Goal: Task Accomplishment & Management: Manage account settings

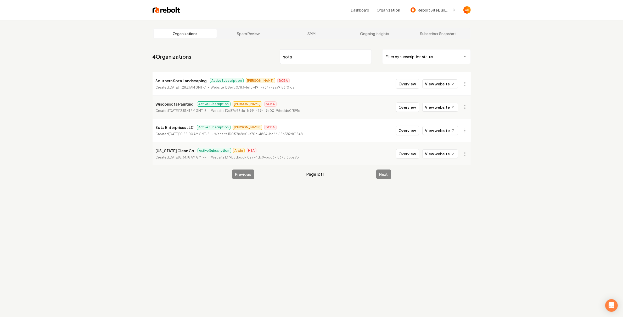
click at [329, 52] on input "sota" at bounding box center [326, 56] width 92 height 15
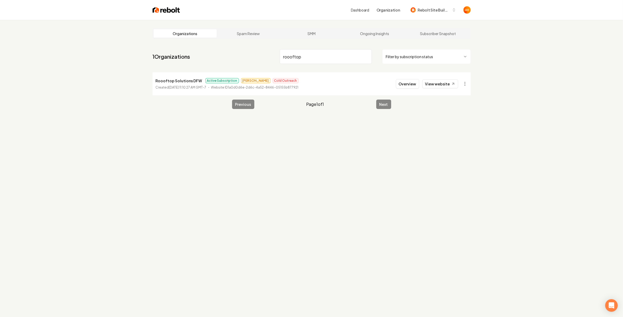
click at [442, 81] on link "View website" at bounding box center [440, 83] width 36 height 9
click at [313, 55] on input "roooftop" at bounding box center [326, 56] width 92 height 15
paste input "Pristine Clean Los Angeles"
type input "Pristine Clean Los Angeles"
click at [413, 83] on button "Overview" at bounding box center [407, 83] width 23 height 9
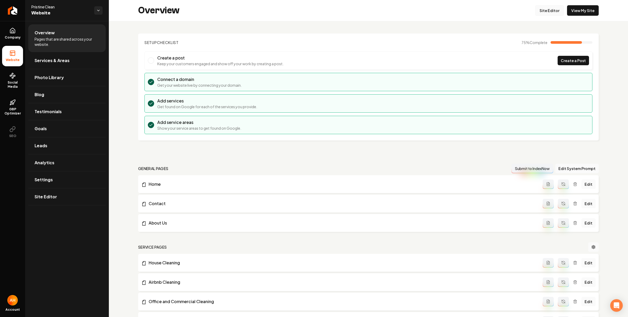
click at [548, 12] on link "Site Editor" at bounding box center [549, 10] width 29 height 10
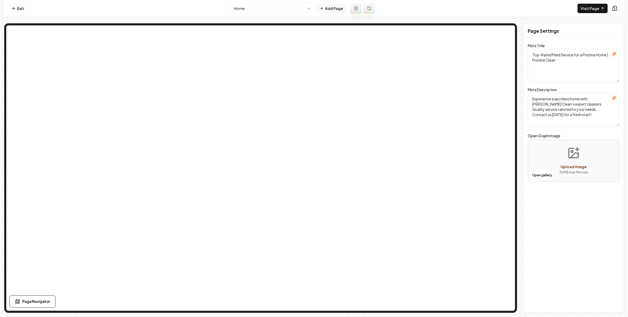
click at [331, 11] on button "Add Page" at bounding box center [331, 8] width 30 height 9
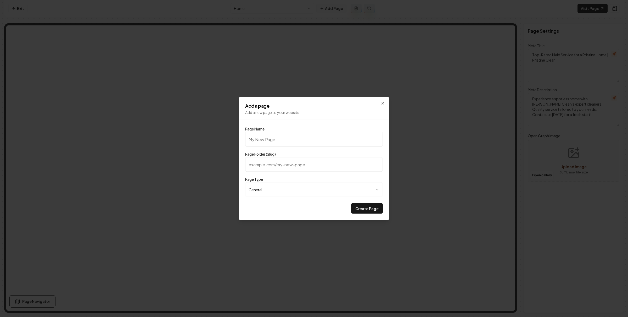
type input "C"
type input "c"
type input "Cl"
type input "cl"
type input "Cle"
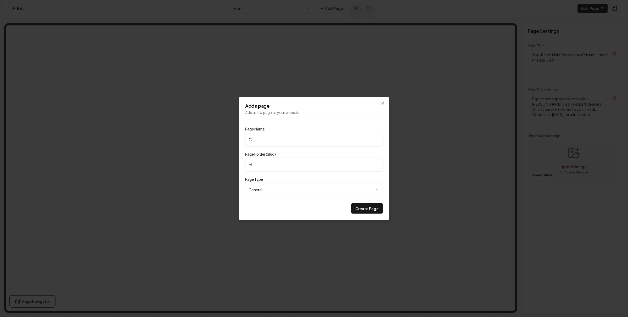
type input "cle"
type input "Clea"
type input "clea"
type input "Clean"
type input "clean"
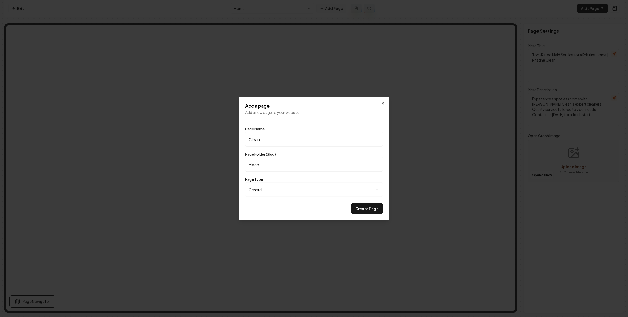
type input "Cleani"
type input "cleani"
type input "Cleanign"
type input "cleanign"
type input "Cleanign C"
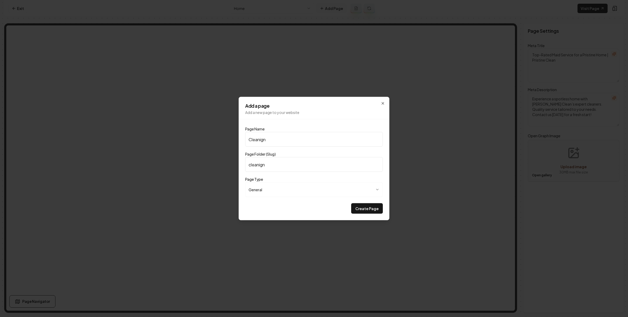
type input "cleanign-c"
type input "Cleanign"
type input "cleanign"
type input "Cleanig"
type input "cleanig"
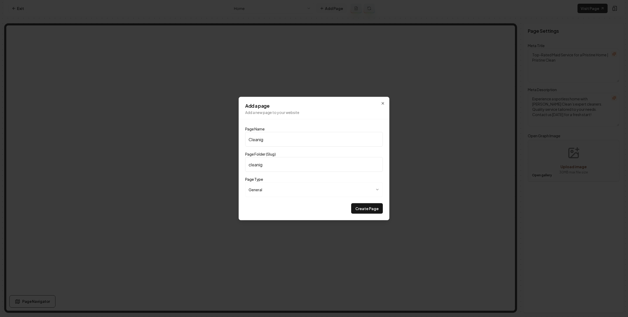
type input "Cleani"
type input "cleani"
type input "Cleanin"
type input "cleanin"
type input "Cleaning"
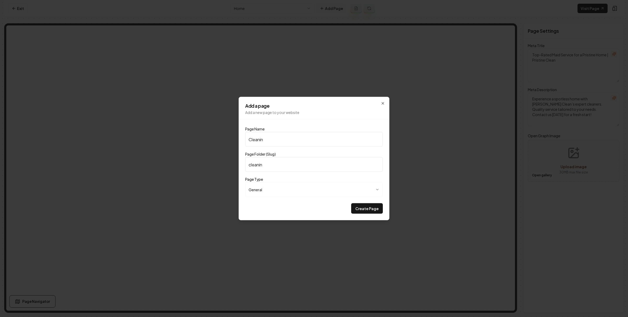
type input "cleaning"
type input "Cleaning C"
type input "cleaning-c"
type input "Cleaning Ch"
type input "cleaning-ch"
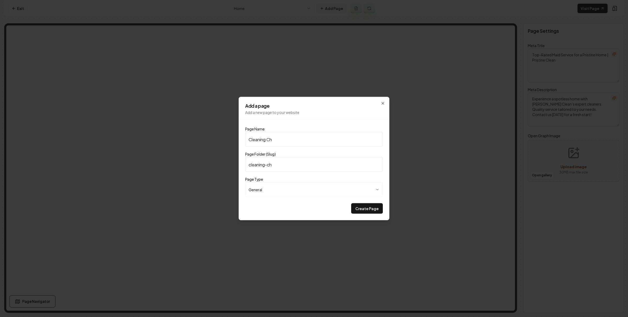
type input "Cleaning Che"
type input "cleaning-che"
type input "Cleaning Chec"
type input "cleaning-chec"
type input "Cleaning Checl"
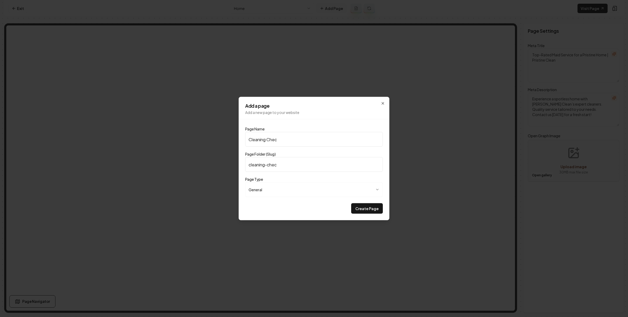
type input "cleaning-checl"
type input "Cleaning Chec"
type input "cleaning-chec"
type input "Cleaning Check"
type input "cleaning-check"
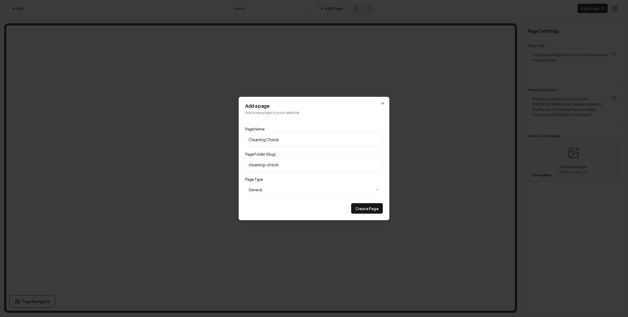
type input "Cleaning Checkl"
type input "cleaning-checkl"
type input "Cleaning Checkli"
type input "cleaning-checkli"
type input "Cleaning Checklis"
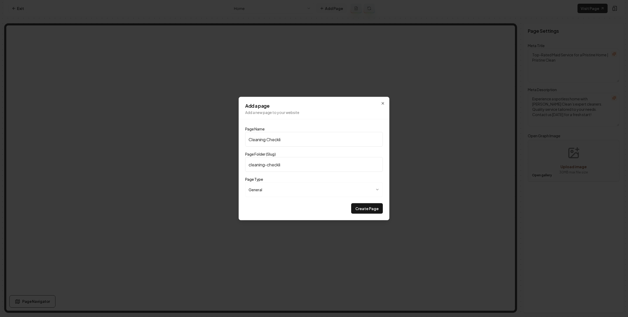
type input "cleaning-checklis"
type input "Cleaning Checklist"
type input "cleaning-checklist"
type input "Cleaning Checklist"
click at [351, 203] on button "Create Page" at bounding box center [367, 208] width 32 height 10
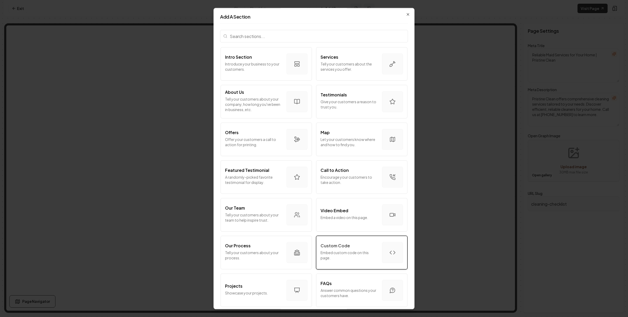
click at [359, 246] on div "Custom Code" at bounding box center [349, 245] width 57 height 6
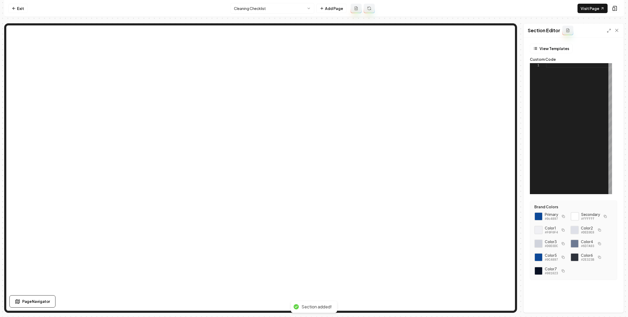
click at [567, 92] on div at bounding box center [579, 128] width 66 height 131
click at [542, 51] on button "View Templates" at bounding box center [551, 48] width 43 height 9
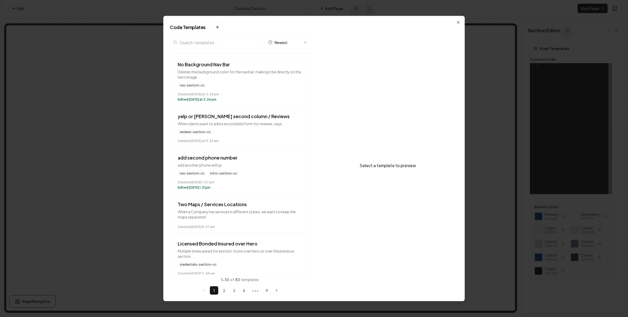
click at [211, 38] on input "search" at bounding box center [216, 42] width 92 height 13
type input "clean"
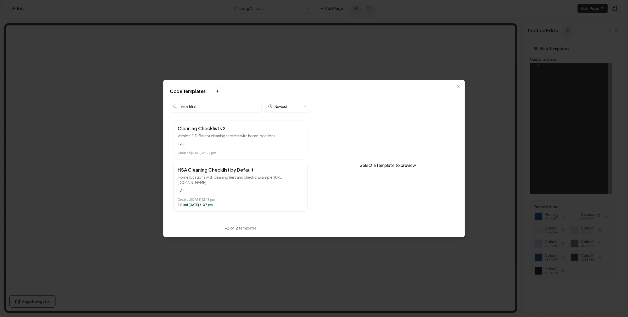
type input "checklist"
click at [225, 181] on p "Home locations with cleaning tiers and checks. Example: https://tidylandcleanin…" at bounding box center [240, 179] width 125 height 10
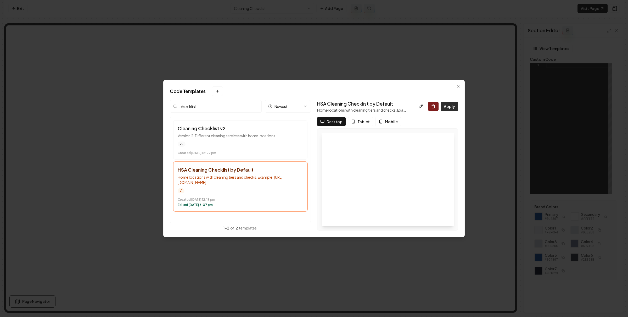
click at [450, 104] on button "Apply" at bounding box center [450, 106] width 18 height 9
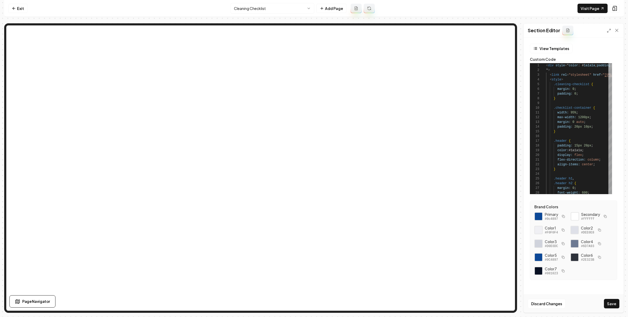
click at [562, 216] on icon "button" at bounding box center [563, 216] width 3 height 3
type textarea "**********"
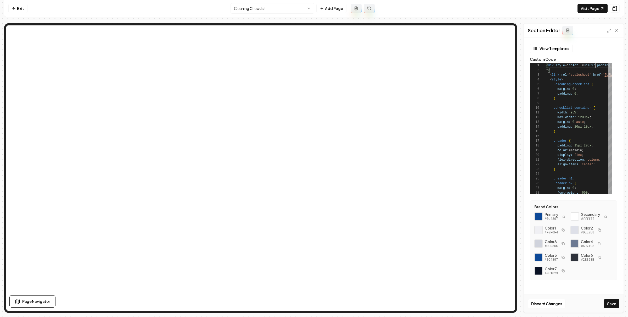
drag, startPoint x: 610, startPoint y: 303, endPoint x: 610, endPoint y: 299, distance: 3.2
click at [610, 303] on button "Save" at bounding box center [611, 303] width 15 height 9
click at [15, 13] on nav "Exit Cleaning Checklist Add Page Visit Page" at bounding box center [314, 8] width 620 height 17
click at [87, 23] on div "Exit Cleaning Checklist Add Page Visit Page Page Navigator Page Settings Sectio…" at bounding box center [314, 156] width 620 height 313
click at [17, 8] on link "Exit" at bounding box center [17, 8] width 19 height 9
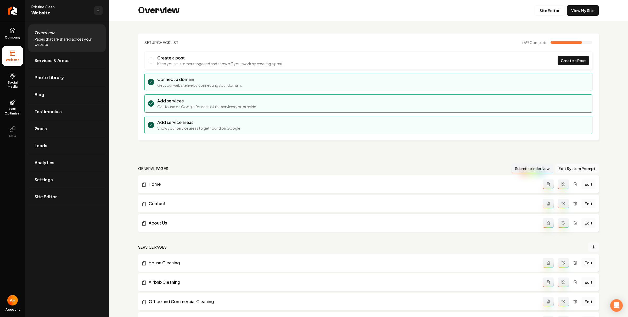
click at [79, 11] on span "Website" at bounding box center [60, 12] width 59 height 7
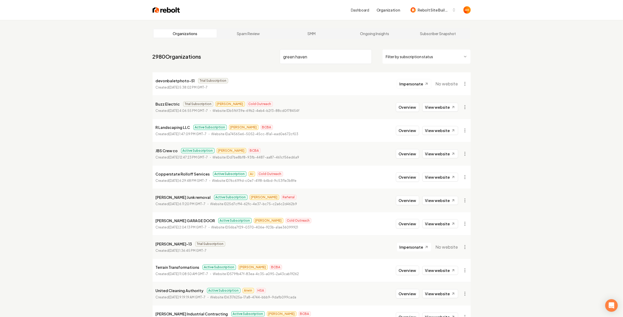
type input "green haven"
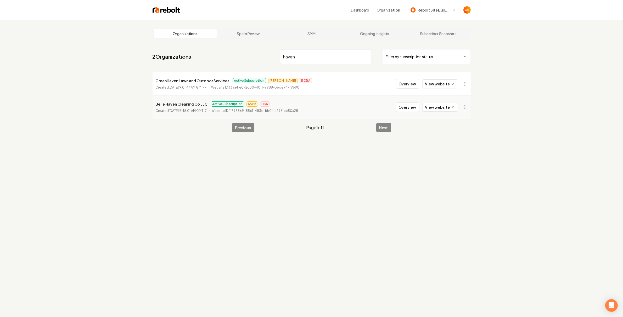
type input "haven"
click at [535, 67] on div "Organizations Spam Review SMM Ongoing Insights Subscriber Snapshot 2 Organizati…" at bounding box center [311, 178] width 623 height 317
click at [453, 83] on icon at bounding box center [453, 84] width 2 height 2
click at [400, 83] on button "Overview" at bounding box center [407, 83] width 23 height 9
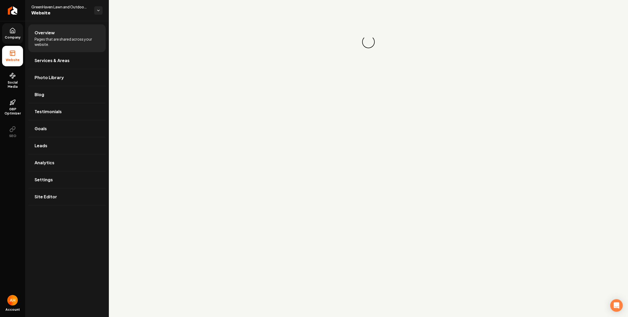
click at [19, 33] on link "Company" at bounding box center [12, 33] width 21 height 20
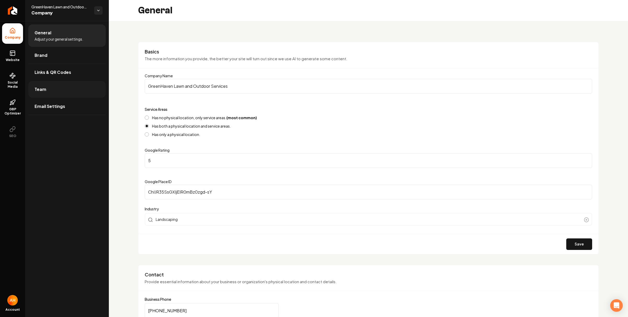
click at [78, 85] on link "Team" at bounding box center [66, 89] width 77 height 17
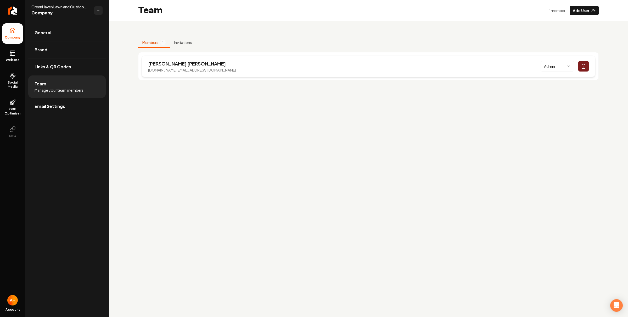
click at [177, 72] on p "greenhaven.net@gmail.com" at bounding box center [192, 69] width 88 height 5
copy p "greenhaven.net@gmail.com"
click at [240, 41] on div "Members 1 Invitations Adam Russo greenhaven.net@gmail.com Admin" at bounding box center [368, 59] width 461 height 43
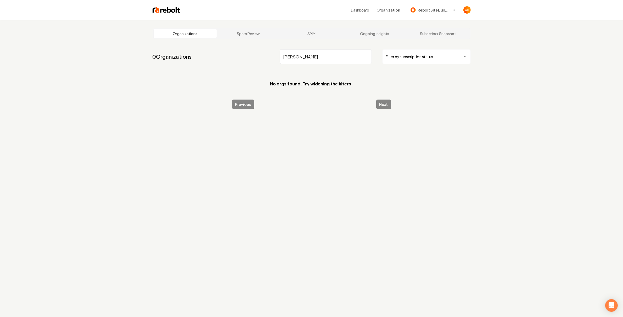
click at [298, 57] on input "jd glea" at bounding box center [326, 56] width 92 height 15
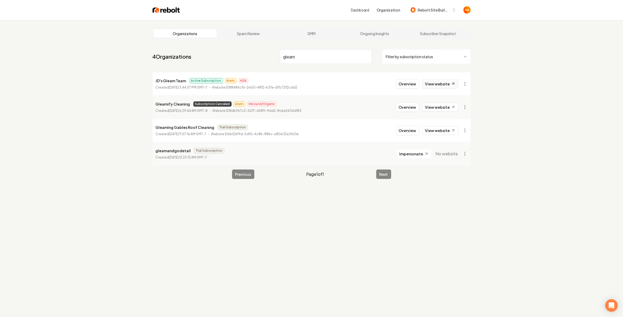
type input "gleam"
click at [442, 80] on link "View website" at bounding box center [440, 83] width 36 height 9
click at [402, 81] on button "Overview" at bounding box center [407, 83] width 23 height 9
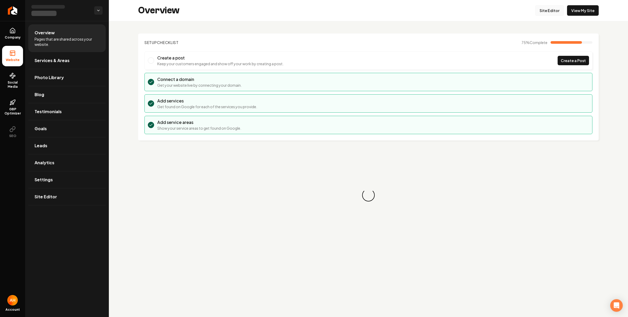
click at [553, 11] on link "Site Editor" at bounding box center [549, 10] width 29 height 10
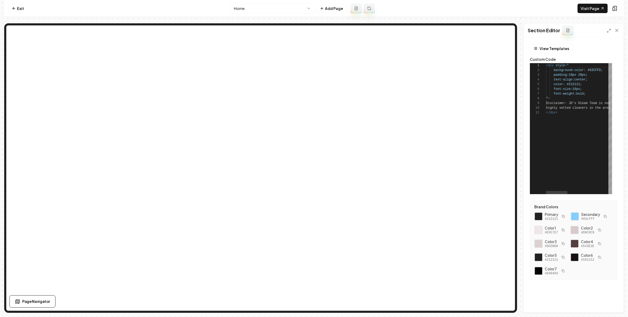
scroll to position [47, 0]
click at [612, 302] on button "Save" at bounding box center [611, 303] width 15 height 9
type textarea "**********"
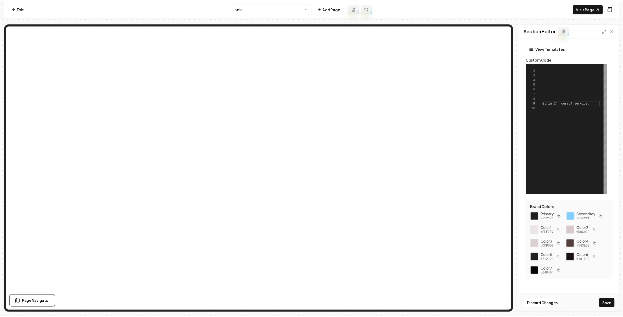
scroll to position [47, 79]
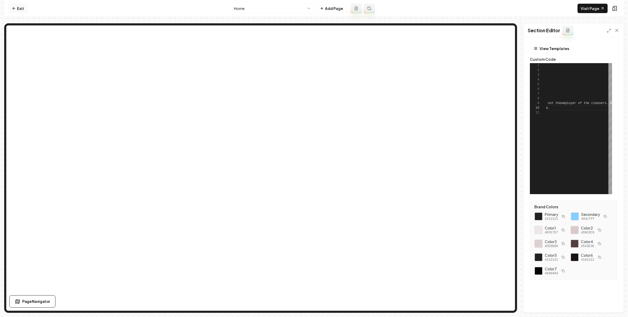
click at [19, 7] on link "Exit" at bounding box center [17, 8] width 19 height 9
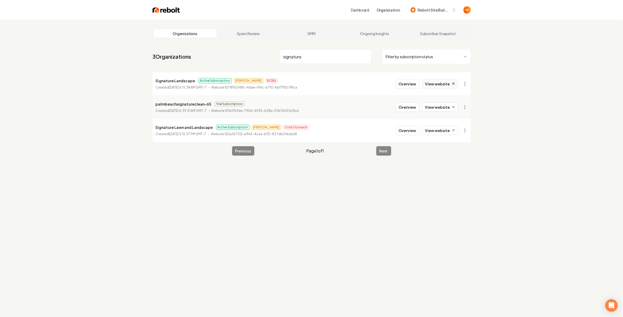
type input "signature"
click at [440, 86] on link "View website" at bounding box center [440, 83] width 36 height 9
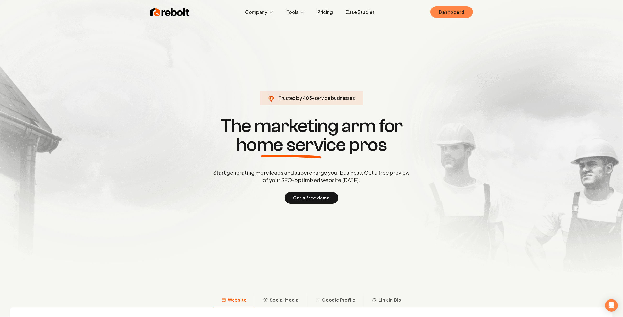
click at [448, 13] on link "Dashboard" at bounding box center [452, 12] width 42 height 12
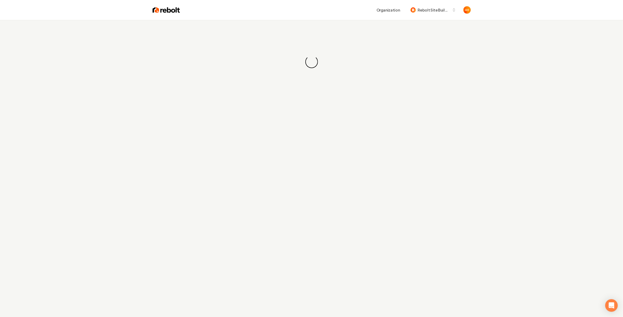
click at [339, 29] on div "Loading... Loading..." at bounding box center [311, 62] width 623 height 84
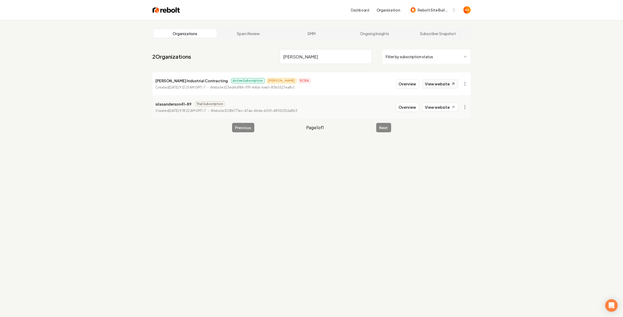
type input "anderson"
click at [436, 83] on link "View website" at bounding box center [440, 83] width 36 height 9
click at [401, 82] on button "Overview" at bounding box center [407, 83] width 23 height 9
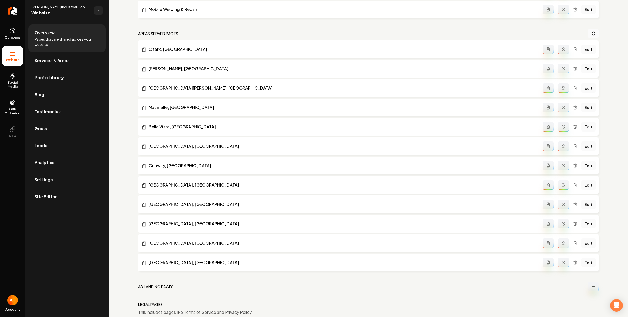
scroll to position [490, 0]
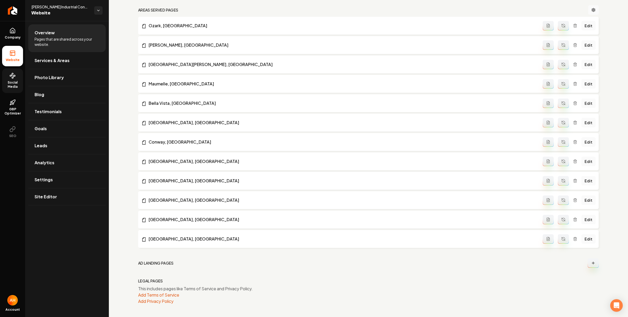
click at [18, 81] on span "Social Media" at bounding box center [12, 84] width 21 height 8
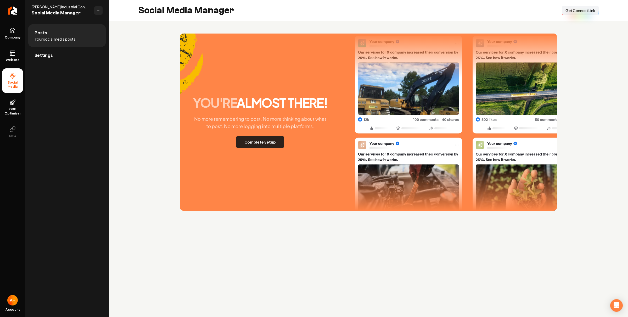
click at [261, 140] on button "Complete Setup" at bounding box center [260, 142] width 48 height 12
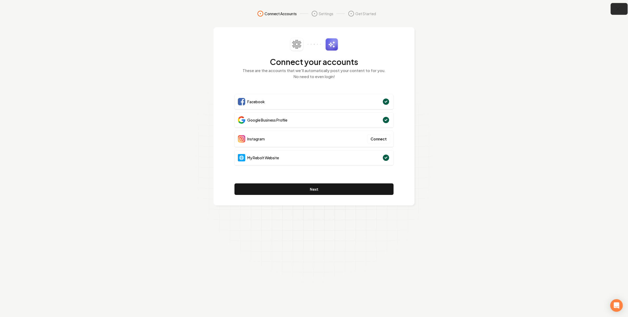
click at [619, 9] on icon "button" at bounding box center [617, 8] width 3 height 3
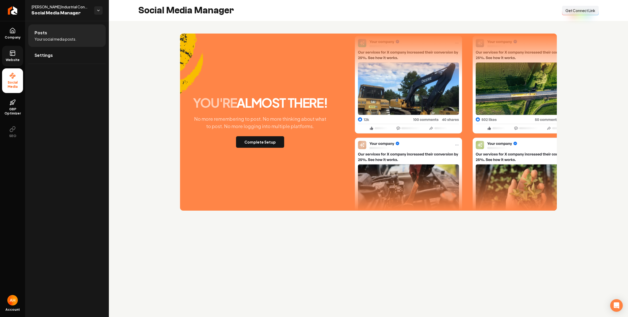
click at [14, 55] on icon at bounding box center [12, 53] width 6 height 6
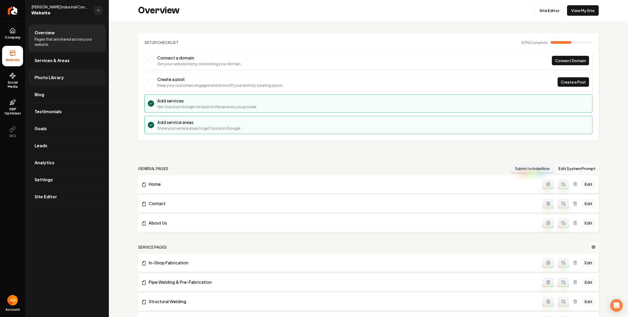
click at [82, 77] on link "Photo Library" at bounding box center [66, 77] width 77 height 17
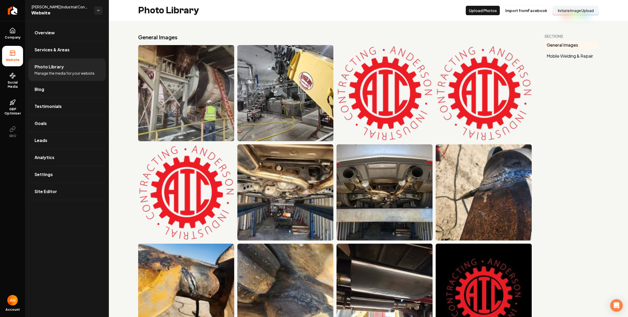
click at [578, 11] on button "Initiate Image Upload" at bounding box center [576, 10] width 46 height 9
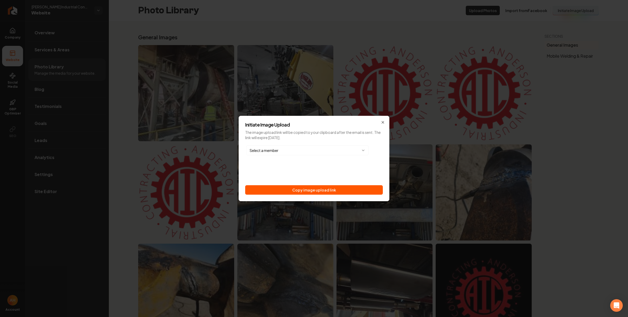
drag, startPoint x: 338, startPoint y: 191, endPoint x: 354, endPoint y: 108, distance: 84.0
click at [338, 190] on button "Copy image upload link" at bounding box center [314, 189] width 138 height 9
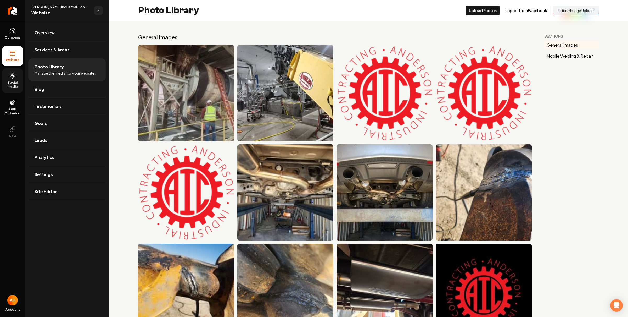
click at [18, 81] on span "Social Media" at bounding box center [12, 84] width 21 height 8
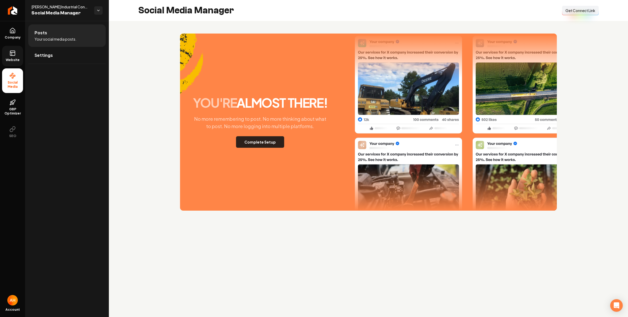
click at [262, 140] on button "Complete Setup" at bounding box center [260, 142] width 48 height 12
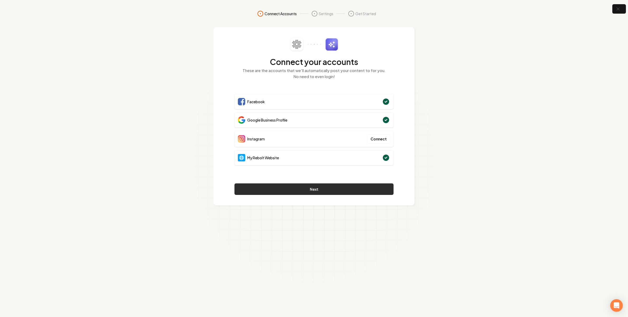
click at [321, 186] on button "Next" at bounding box center [314, 189] width 159 height 12
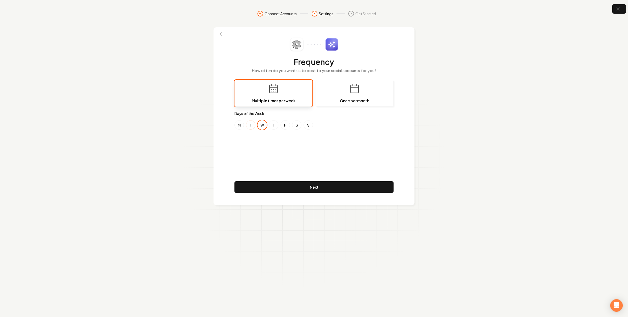
click at [251, 124] on button "T" at bounding box center [250, 124] width 9 height 9
click at [263, 124] on button "W" at bounding box center [262, 124] width 9 height 9
click at [283, 125] on button "F" at bounding box center [285, 124] width 9 height 9
click at [313, 184] on button "Next" at bounding box center [314, 187] width 159 height 12
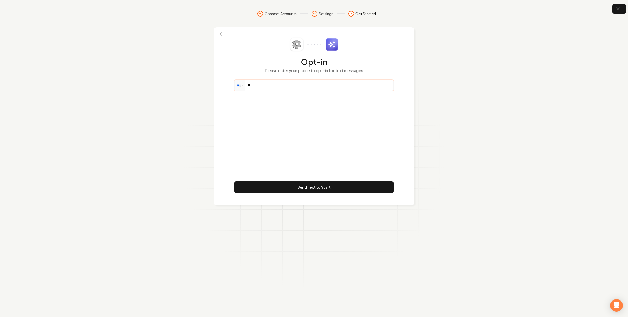
click at [275, 84] on input "**" at bounding box center [314, 85] width 159 height 10
click at [308, 90] on input "**" at bounding box center [314, 85] width 159 height 10
paste input "**********"
type input "**********"
click at [312, 184] on button "Send Text to Start" at bounding box center [314, 187] width 159 height 12
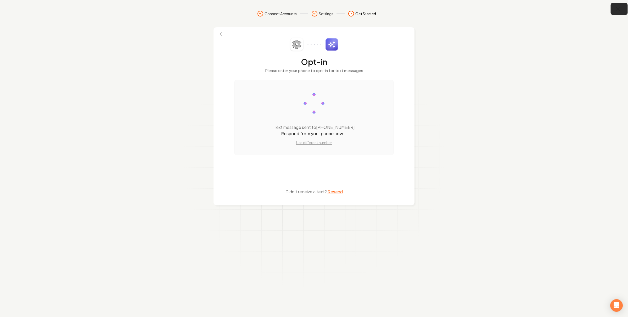
click at [615, 8] on icon "button" at bounding box center [618, 9] width 7 height 7
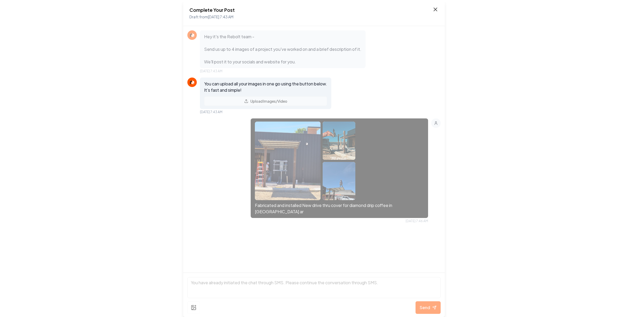
click at [435, 10] on icon at bounding box center [435, 9] width 3 height 3
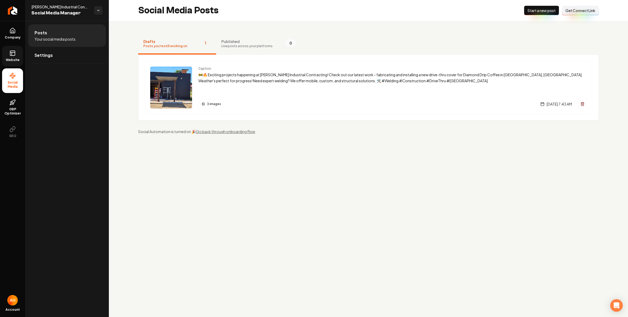
click at [17, 57] on link "Website" at bounding box center [12, 56] width 21 height 20
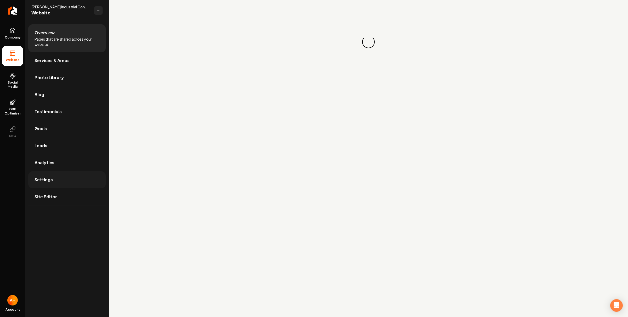
click at [79, 179] on link "Settings" at bounding box center [66, 179] width 77 height 17
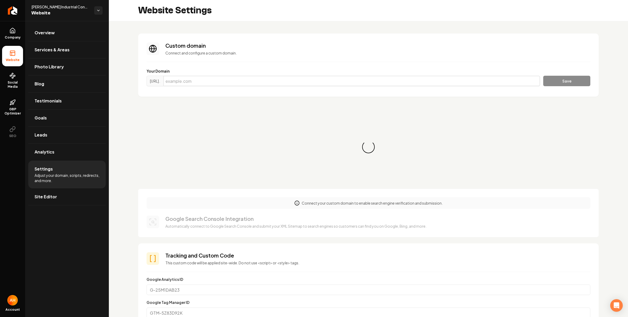
click at [241, 78] on input "Main content area" at bounding box center [351, 81] width 377 height 10
paste input "[DOMAIN_NAME]"
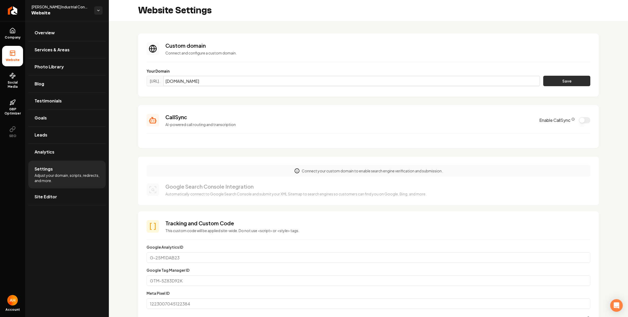
type input "[DOMAIN_NAME]"
click at [555, 81] on button "Save" at bounding box center [566, 81] width 47 height 10
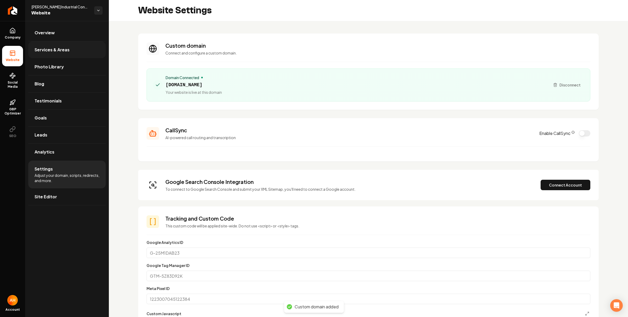
click at [55, 67] on span "Photo Library" at bounding box center [49, 67] width 29 height 6
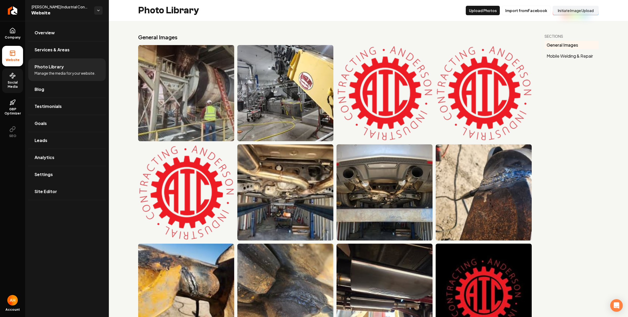
click at [10, 77] on icon at bounding box center [12, 76] width 6 height 6
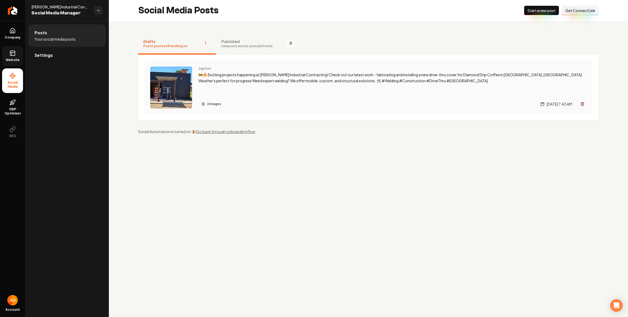
click at [242, 86] on div "Caption 🚧🔥 Exciting projects happening at Anderson Industrial Contracting! Chec…" at bounding box center [392, 87] width 388 height 42
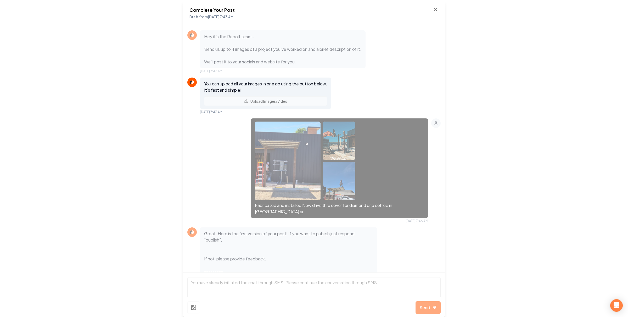
scroll to position [46, 0]
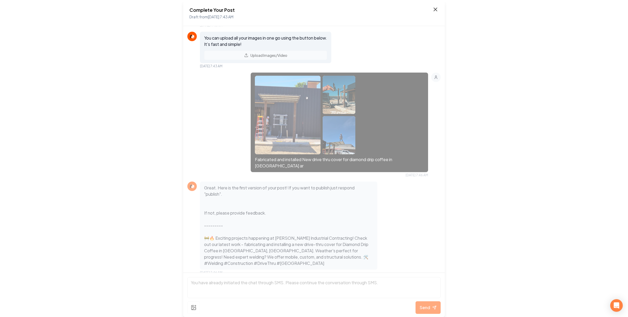
click at [433, 8] on icon at bounding box center [435, 9] width 6 height 6
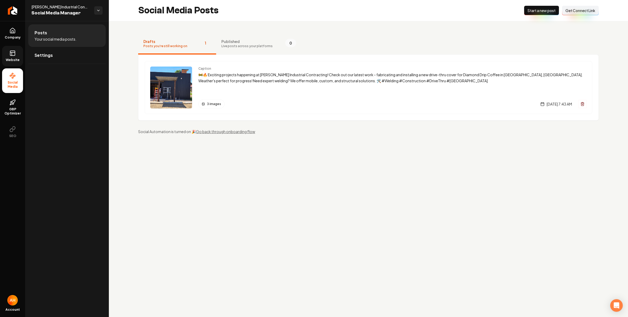
click at [10, 52] on rect at bounding box center [12, 53] width 5 height 5
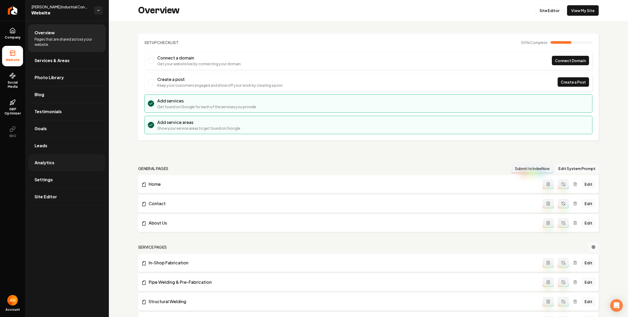
click at [70, 169] on link "Analytics" at bounding box center [66, 162] width 77 height 17
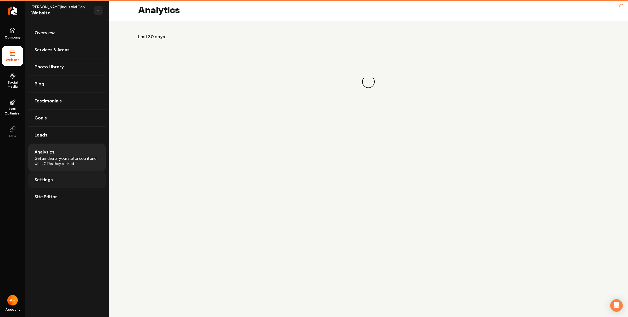
click at [74, 173] on link "Settings" at bounding box center [66, 179] width 77 height 17
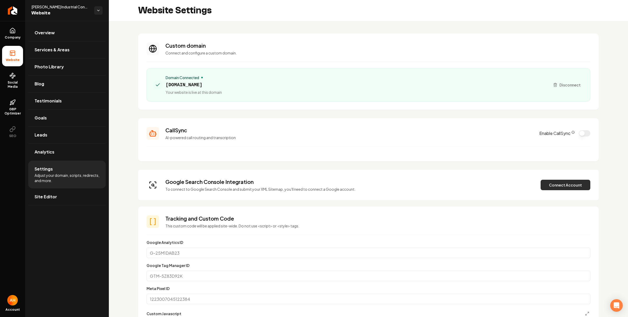
click at [566, 187] on button "Connect Account" at bounding box center [566, 185] width 50 height 10
click at [525, 147] on section "CallSync AI-powered call routing and transcription Enable CallSync" at bounding box center [368, 139] width 461 height 43
click at [552, 182] on button "Connect Account" at bounding box center [566, 185] width 50 height 10
click at [18, 85] on span "Social Media" at bounding box center [12, 84] width 21 height 8
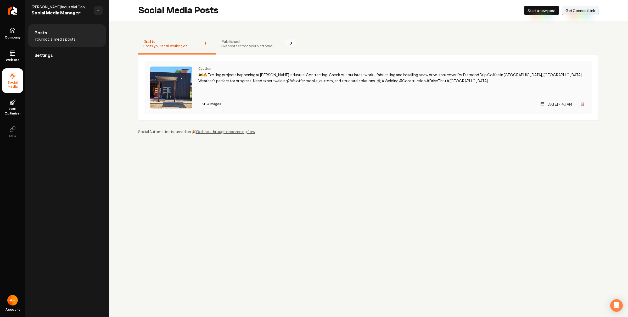
drag, startPoint x: 244, startPoint y: 76, endPoint x: 242, endPoint y: 73, distance: 3.7
click at [244, 76] on p "🚧🔥 Exciting projects happening at Anderson Industrial Contracting! Check out ou…" at bounding box center [392, 78] width 388 height 12
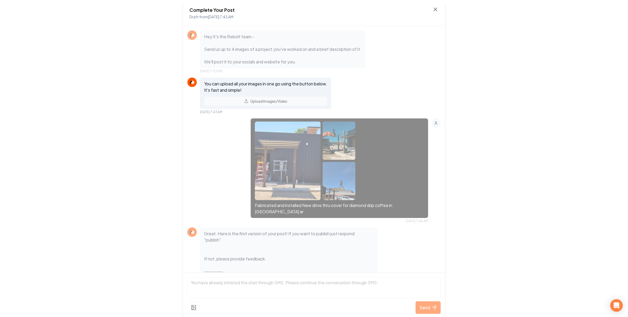
scroll to position [68, 0]
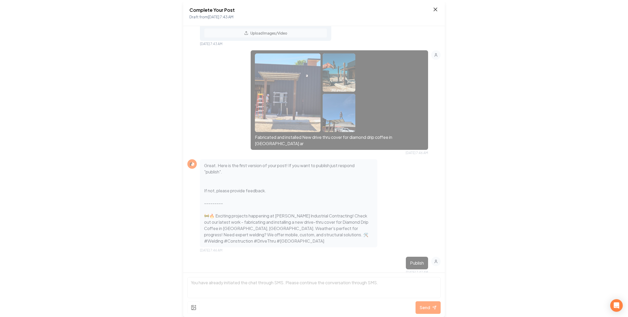
click at [435, 9] on icon at bounding box center [435, 9] width 3 height 3
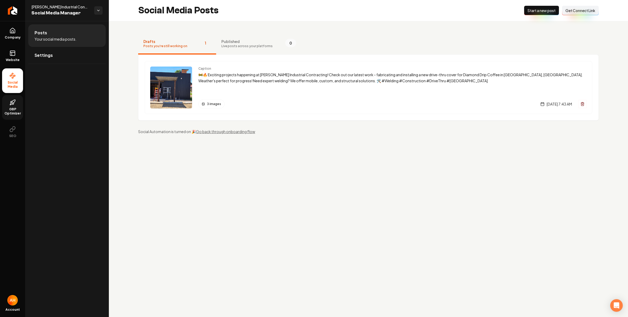
click at [19, 105] on link "GBP Optimizer" at bounding box center [12, 107] width 21 height 25
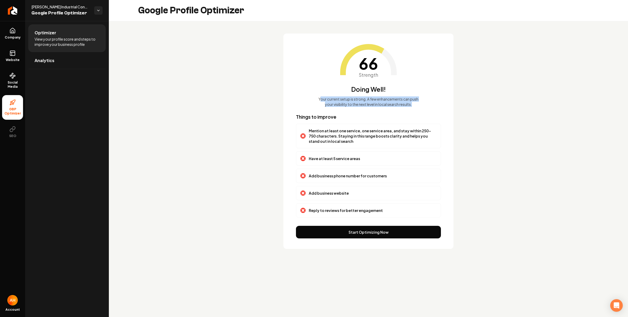
drag, startPoint x: 326, startPoint y: 101, endPoint x: 419, endPoint y: 105, distance: 93.0
click at [419, 105] on p "Your current setup is strong. A few enhancements can push your visibility to th…" at bounding box center [368, 101] width 101 height 10
click at [387, 106] on p "Your current setup is strong. A few enhancements can push your visibility to th…" at bounding box center [368, 101] width 101 height 10
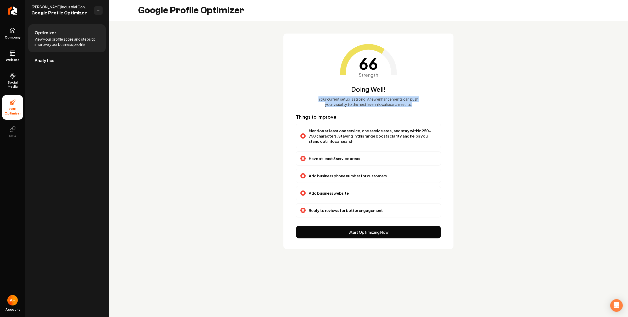
click at [386, 105] on p "Your current setup is strong. A few enhancements can push your visibility to th…" at bounding box center [368, 101] width 101 height 10
click at [357, 109] on div "66 Strength Doing Well! Your current setup is strong. A few enhancements can pu…" at bounding box center [368, 141] width 170 height 215
click at [358, 108] on div "66 Strength Doing Well! Your current setup is strong. A few enhancements can pu…" at bounding box center [368, 141] width 170 height 215
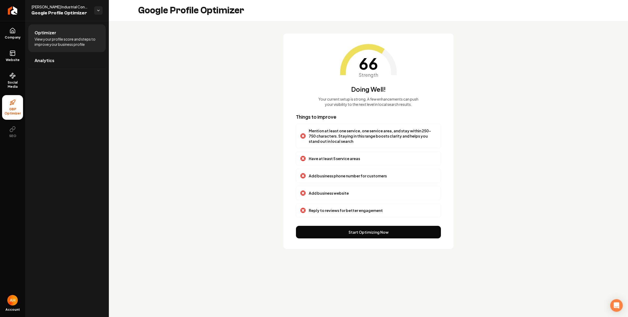
click at [363, 104] on p "Your current setup is strong. A few enhancements can push your visibility to th…" at bounding box center [368, 101] width 101 height 10
click at [363, 98] on icon "Main content area" at bounding box center [368, 72] width 57 height 57
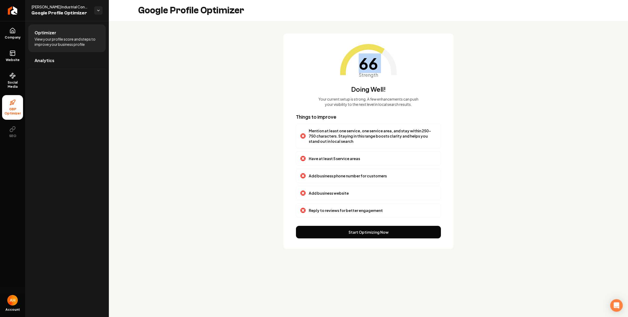
click at [363, 98] on icon "Main content area" at bounding box center [368, 72] width 57 height 57
click at [17, 80] on span "Social Media" at bounding box center [12, 84] width 21 height 8
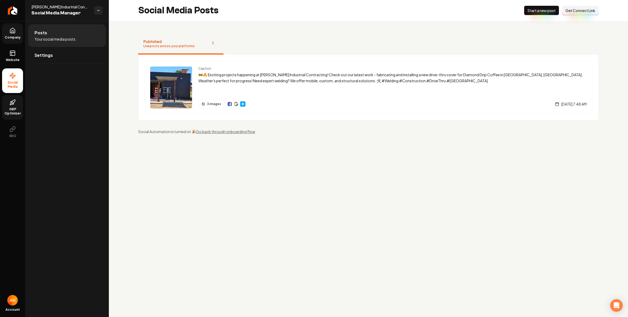
click at [6, 34] on link "Company" at bounding box center [12, 33] width 21 height 20
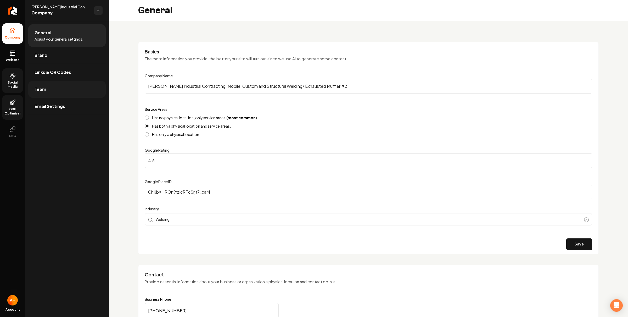
click at [68, 92] on link "Team" at bounding box center [66, 89] width 77 height 17
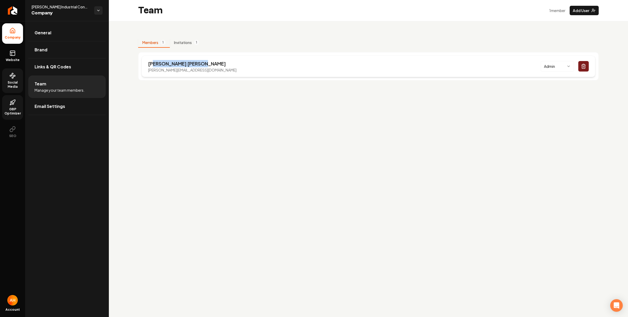
drag, startPoint x: 213, startPoint y: 65, endPoint x: 153, endPoint y: 63, distance: 60.2
click at [153, 63] on div "James Shamoun james@rebolthq.com Admin" at bounding box center [369, 65] width 454 height 21
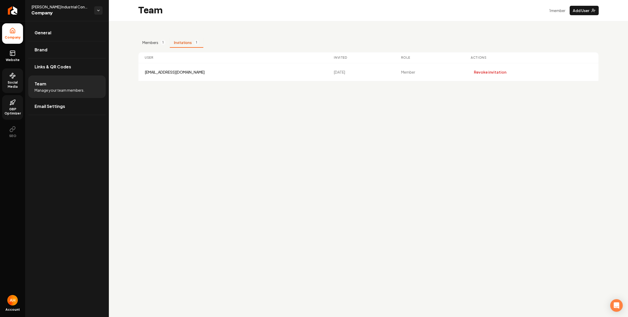
click at [185, 46] on button "Invitations 1" at bounding box center [187, 43] width 34 height 10
drag, startPoint x: 199, startPoint y: 73, endPoint x: 146, endPoint y: 71, distance: 54.0
click at [146, 71] on div "andersongaige74@gmail.com" at bounding box center [233, 71] width 177 height 5
click at [147, 73] on div "andersongaige74@gmail.com" at bounding box center [233, 71] width 177 height 5
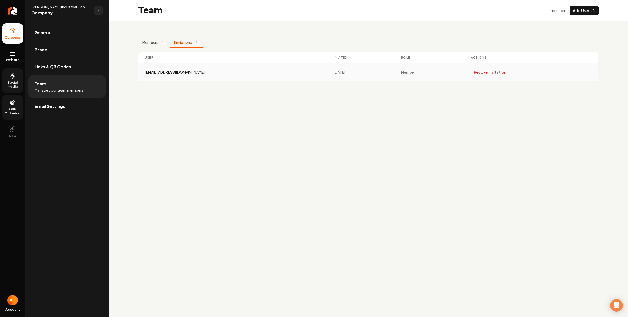
click at [179, 73] on div "andersongaige74@gmail.com" at bounding box center [233, 71] width 177 height 5
click at [334, 74] on div "8/19/2025" at bounding box center [361, 71] width 54 height 5
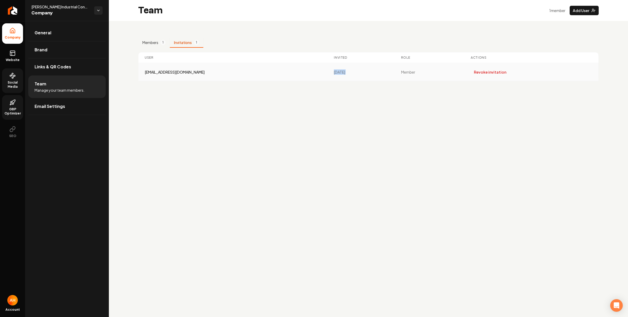
click at [334, 74] on div "8/19/2025" at bounding box center [361, 71] width 54 height 5
click at [12, 60] on span "Website" at bounding box center [13, 60] width 18 height 4
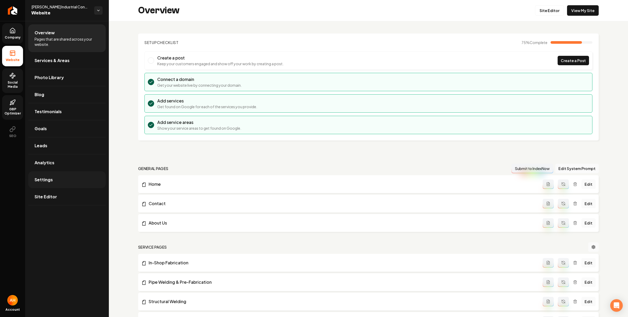
click at [63, 185] on link "Settings" at bounding box center [66, 179] width 77 height 17
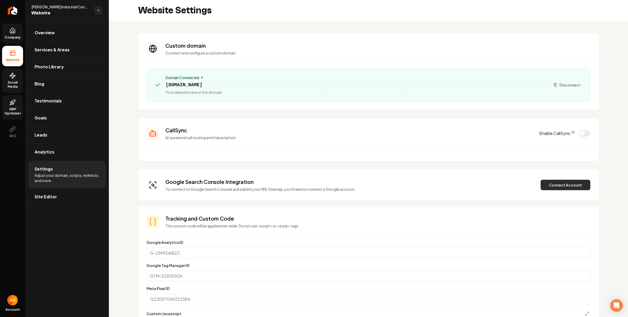
click at [569, 182] on button "Connect Account" at bounding box center [566, 185] width 50 height 10
click at [11, 31] on icon at bounding box center [12, 30] width 6 height 6
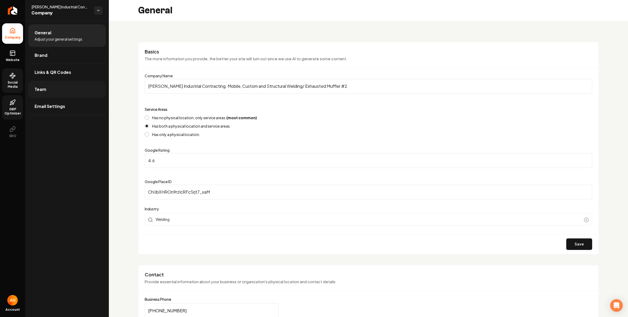
click at [60, 85] on link "Team" at bounding box center [66, 89] width 77 height 17
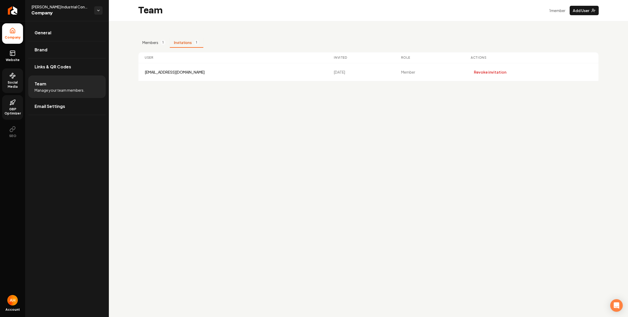
click at [188, 44] on button "Invitations 1" at bounding box center [187, 43] width 34 height 10
drag, startPoint x: 159, startPoint y: 72, endPoint x: 152, endPoint y: 71, distance: 7.3
click at [152, 72] on div "andersongaige74@gmail.com" at bounding box center [233, 71] width 177 height 5
click at [16, 57] on link "Website" at bounding box center [12, 56] width 21 height 20
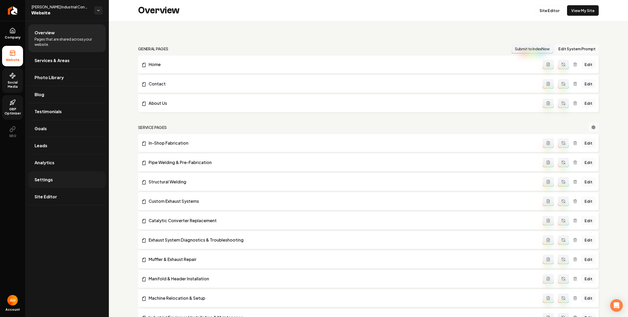
click at [72, 178] on link "Settings" at bounding box center [66, 179] width 77 height 17
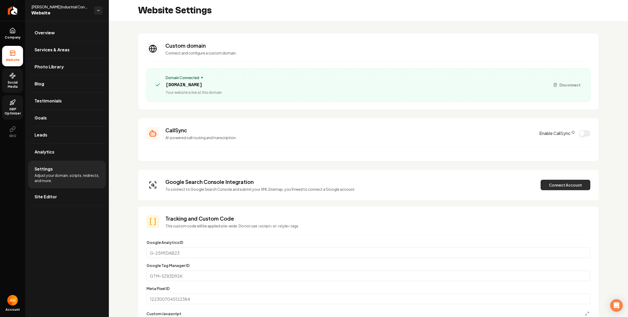
click at [571, 184] on button "Connect Account" at bounding box center [566, 185] width 50 height 10
click at [19, 34] on link "Company" at bounding box center [12, 33] width 21 height 20
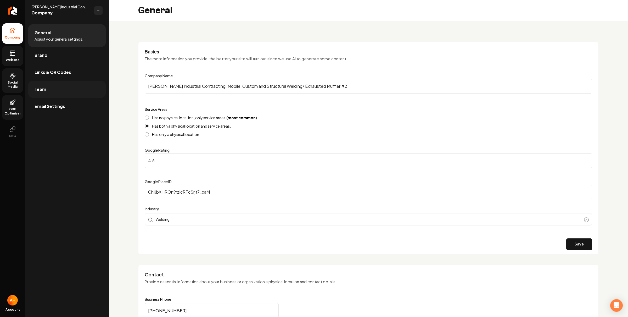
click at [63, 93] on link "Team" at bounding box center [66, 89] width 77 height 17
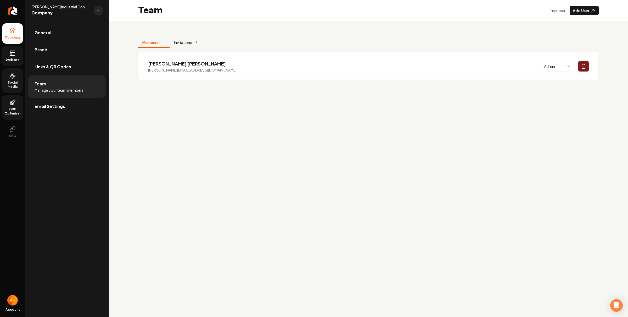
click at [189, 46] on button "Invitations 1" at bounding box center [187, 43] width 34 height 10
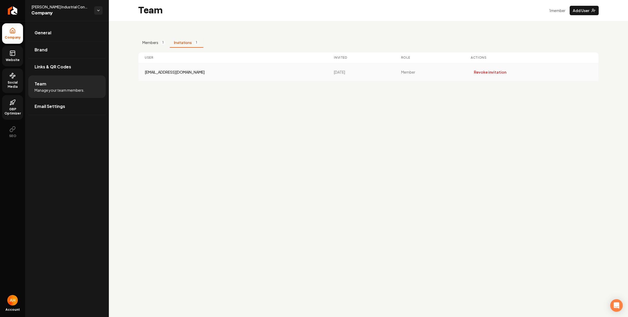
click at [194, 72] on div "andersongaige74@gmail.com" at bounding box center [233, 71] width 177 height 5
click at [199, 107] on main "Team 1 member Add User Members 1 Invitations 1 User Invited Role Actions anders…" at bounding box center [368, 158] width 519 height 317
click at [199, 140] on main "Team 1 member Add User Members 1 Invitations 1 User Invited Role Actions anders…" at bounding box center [368, 158] width 519 height 317
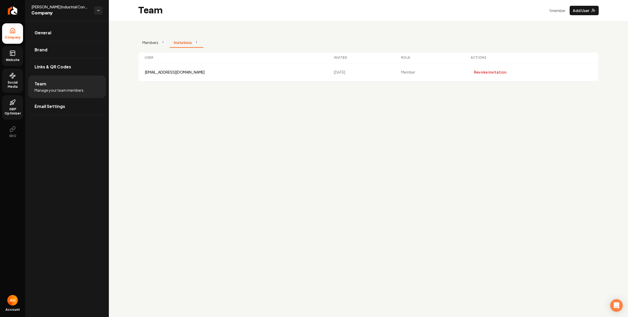
click at [15, 56] on icon at bounding box center [12, 53] width 6 height 6
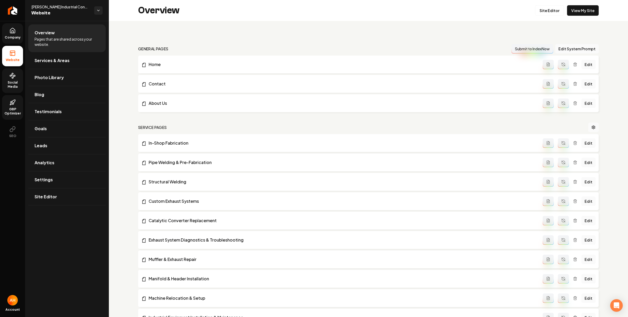
click at [13, 84] on span "Social Media" at bounding box center [12, 84] width 21 height 8
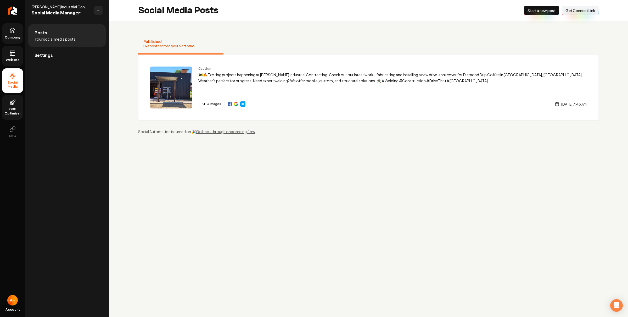
click at [16, 61] on span "Website" at bounding box center [13, 60] width 18 height 4
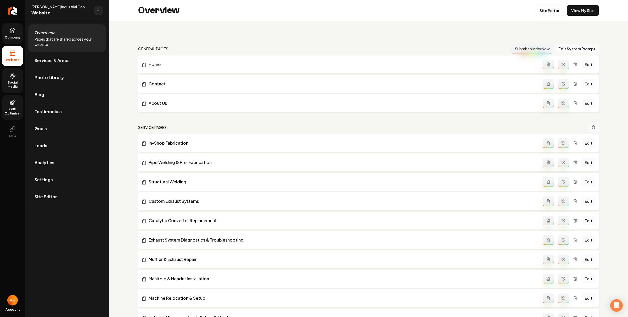
drag, startPoint x: 74, startPoint y: 176, endPoint x: 179, endPoint y: 158, distance: 105.7
click at [74, 176] on link "Settings" at bounding box center [66, 179] width 77 height 17
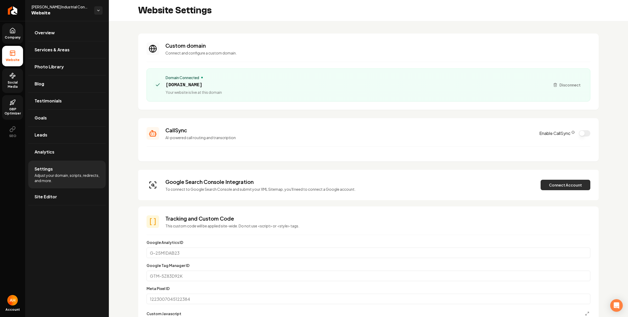
click at [552, 182] on button "Connect Account" at bounding box center [566, 185] width 50 height 10
click at [13, 30] on icon at bounding box center [12, 30] width 6 height 6
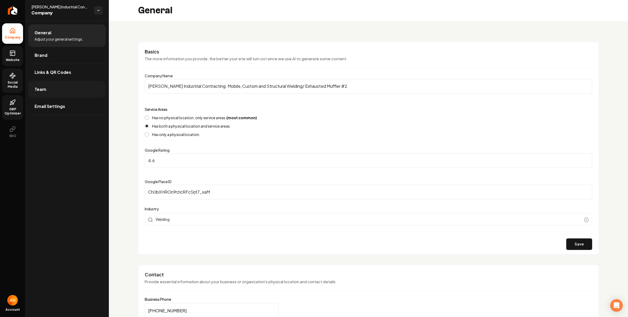
click at [75, 90] on link "Team" at bounding box center [66, 89] width 77 height 17
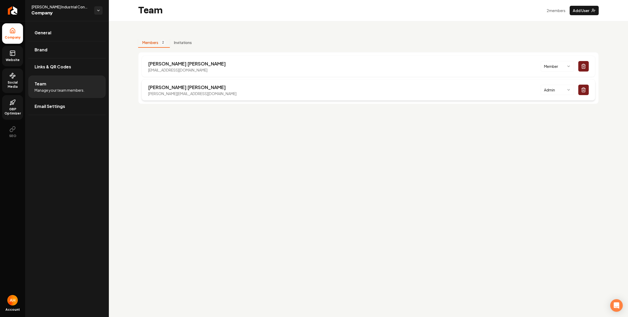
click at [580, 90] on button "Main content area" at bounding box center [583, 90] width 10 height 10
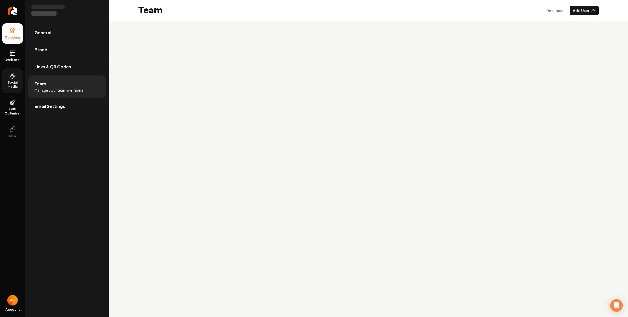
click at [10, 84] on span "Social Media" at bounding box center [12, 84] width 21 height 8
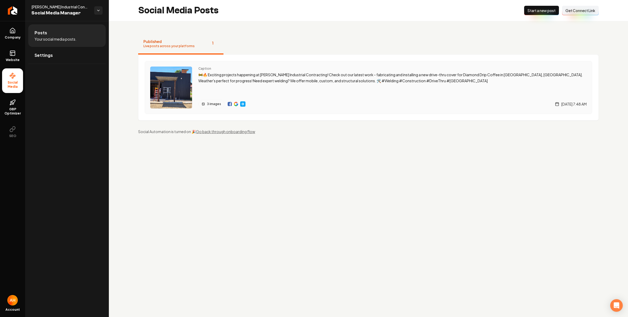
drag, startPoint x: 231, startPoint y: 104, endPoint x: 234, endPoint y: 103, distance: 3.2
click at [13, 61] on span "Website" at bounding box center [13, 60] width 18 height 4
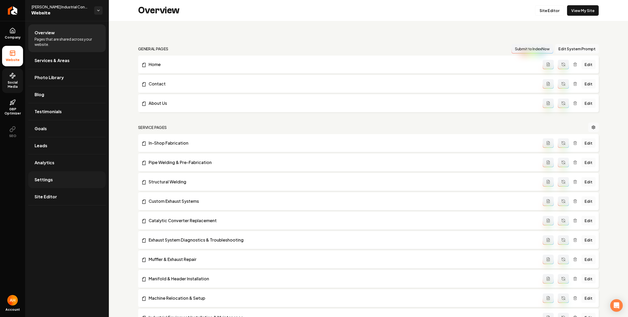
click at [73, 180] on link "Settings" at bounding box center [66, 179] width 77 height 17
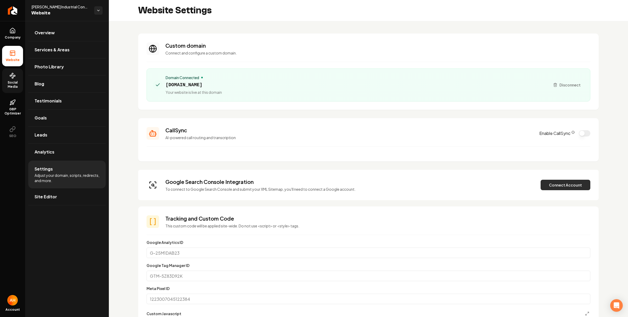
click at [564, 182] on button "Connect Account" at bounding box center [566, 185] width 50 height 10
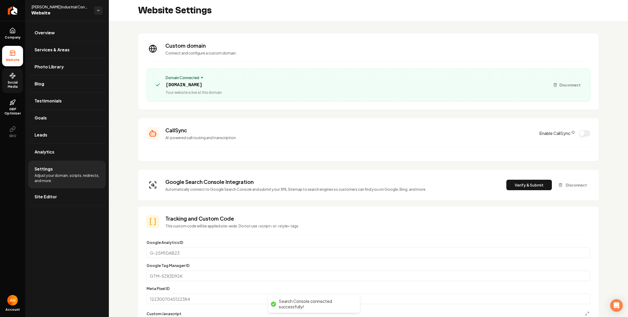
click at [517, 185] on button "Verify & Submit" at bounding box center [529, 185] width 46 height 10
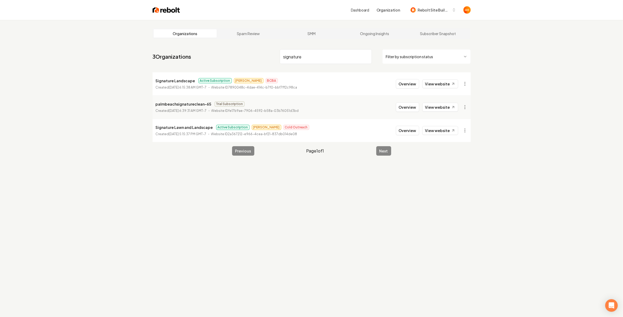
click at [312, 59] on input "signature" at bounding box center [326, 56] width 92 height 15
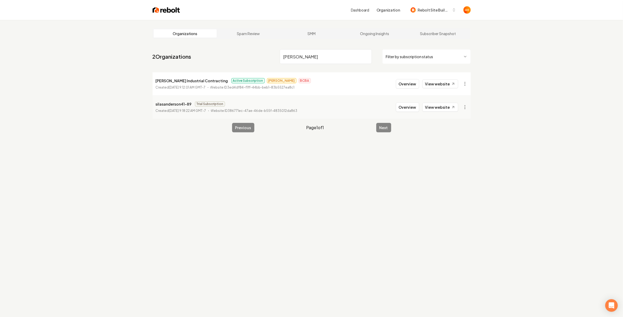
click at [176, 81] on p "[PERSON_NAME] Industrial Contracting" at bounding box center [192, 80] width 73 height 6
copy p "[PERSON_NAME] Industrial Contracting"
drag, startPoint x: 287, startPoint y: 47, endPoint x: 301, endPoint y: 55, distance: 16.8
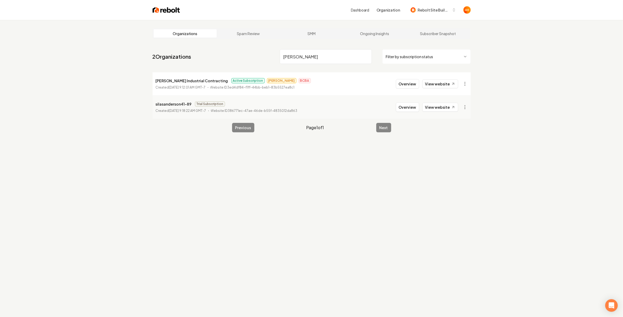
click at [287, 47] on nav "2 Organizations anderson Filter by subscription status" at bounding box center [312, 58] width 318 height 23
drag, startPoint x: 301, startPoint y: 55, endPoint x: 304, endPoint y: 56, distance: 3.4
click at [301, 55] on input "anderson" at bounding box center [326, 56] width 92 height 15
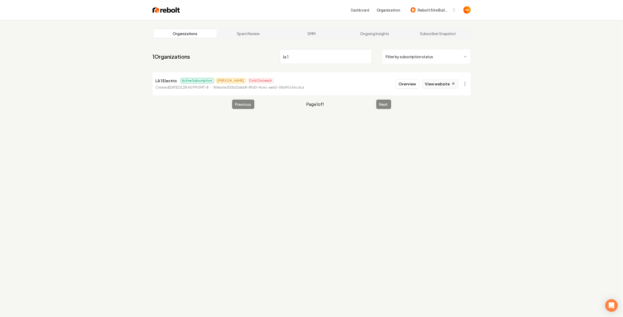
type input "la 1"
click at [435, 86] on link "View website" at bounding box center [440, 83] width 36 height 9
click at [466, 81] on html "Dashboard Organization Rebolt Site Builder Organizations Spam Review SMM Ongoin…" at bounding box center [311, 158] width 623 height 317
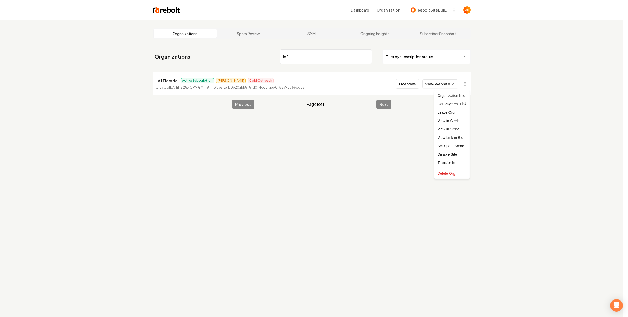
click at [301, 166] on html "Dashboard Organization Rebolt Site Builder Organizations Spam Review SMM Ongoin…" at bounding box center [314, 158] width 628 height 317
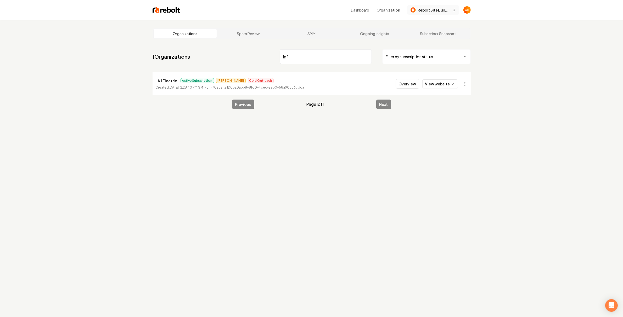
click at [443, 9] on span "Rebolt Site Builder" at bounding box center [434, 9] width 32 height 5
type input "la 1"
click at [419, 36] on div "LA 1 Electric" at bounding box center [439, 37] width 60 height 6
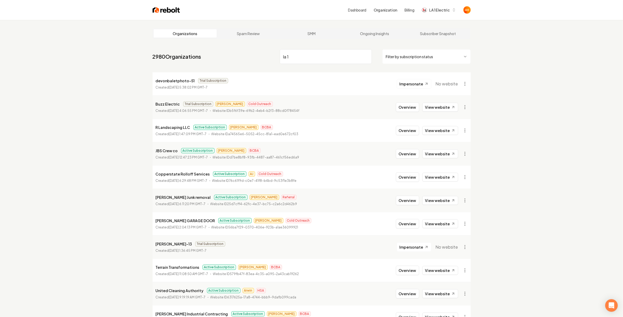
click at [349, 10] on div "Dashboard Organization Billing LA 1 Electric" at bounding box center [325, 9] width 291 height 9
click at [354, 11] on link "Dashboard" at bounding box center [357, 9] width 18 height 5
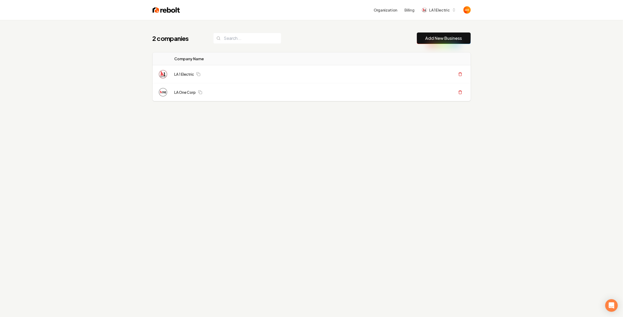
drag, startPoint x: 186, startPoint y: 93, endPoint x: 193, endPoint y: 62, distance: 31.9
click at [277, 40] on div "2 companies Add New Business" at bounding box center [312, 38] width 318 height 12
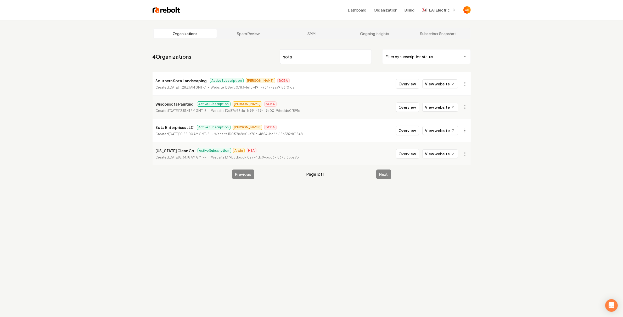
type input "sota"
click at [468, 131] on html "Dashboard Organization Billing LA 1 Electric Organizations Spam Review SMM Ongo…" at bounding box center [311, 158] width 623 height 317
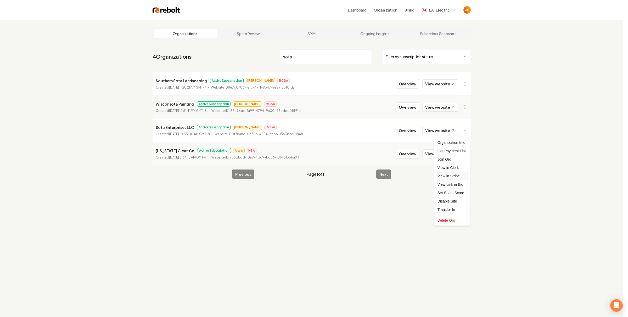
click at [461, 179] on link "View in Stripe" at bounding box center [452, 176] width 33 height 8
click at [468, 133] on html "Dashboard Organization Billing LA 1 Electric Organizations Spam Review SMM Ongo…" at bounding box center [314, 158] width 628 height 317
click at [460, 176] on link "View in Stripe" at bounding box center [452, 176] width 33 height 8
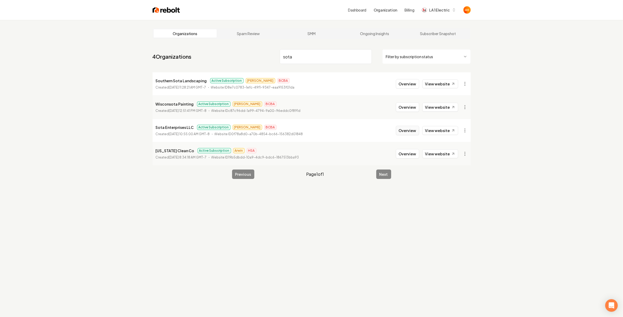
click at [405, 131] on button "Overview" at bounding box center [407, 130] width 23 height 9
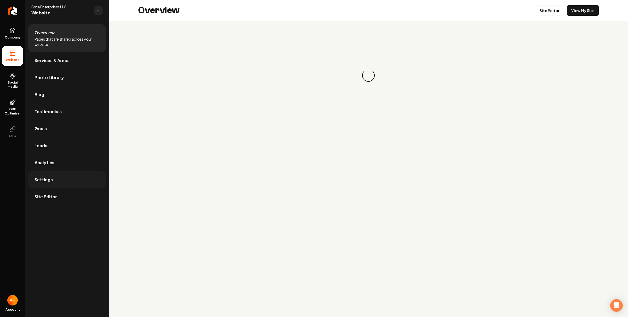
click at [77, 182] on link "Settings" at bounding box center [66, 179] width 77 height 17
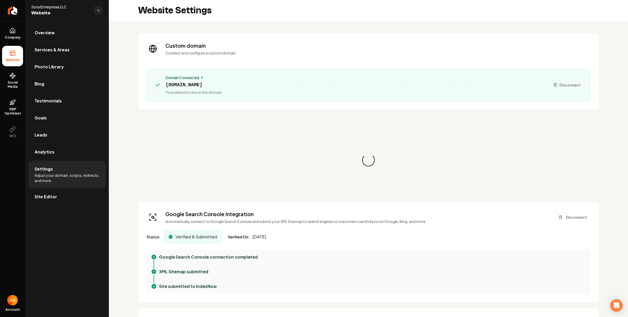
scroll to position [33, 0]
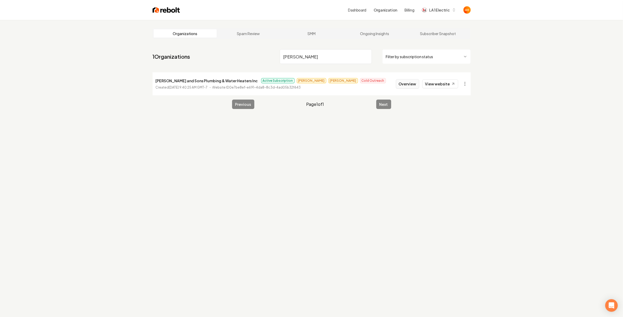
type input "neil"
click at [405, 82] on button "Overview" at bounding box center [407, 83] width 23 height 9
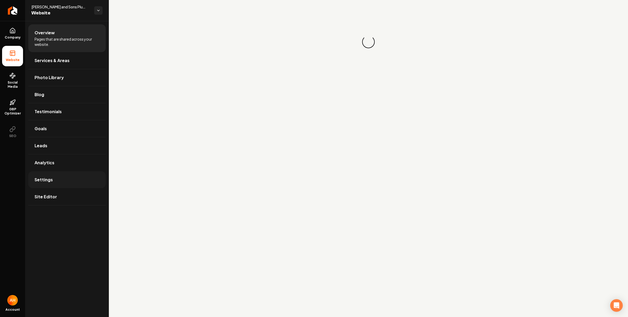
click at [55, 185] on link "Settings" at bounding box center [66, 179] width 77 height 17
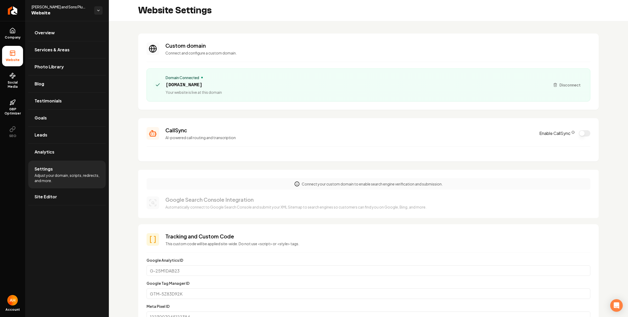
scroll to position [26, 0]
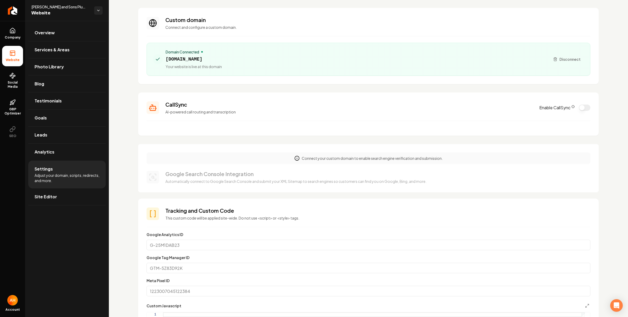
click at [509, 143] on div "Custom domain Connect and configure a custom domain. Domain Connected neilandso…" at bounding box center [368, 305] width 519 height 621
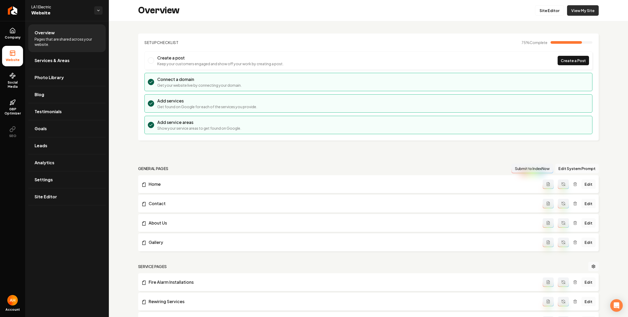
click at [576, 10] on link "View My Site" at bounding box center [583, 10] width 32 height 10
click at [573, 10] on link "View My Site" at bounding box center [583, 10] width 32 height 10
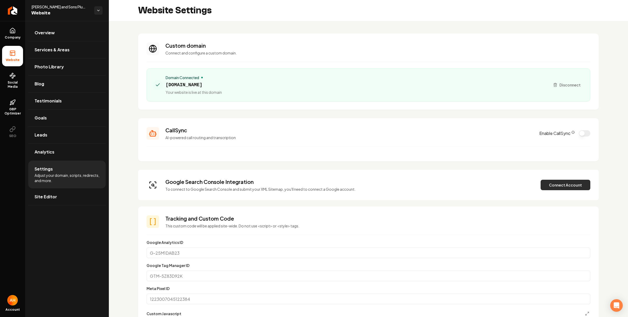
click at [558, 182] on button "Connect Account" at bounding box center [566, 185] width 50 height 10
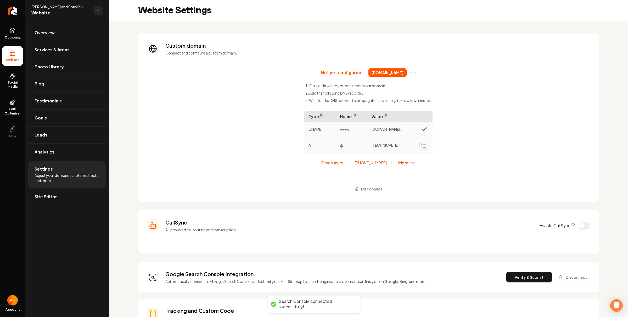
click at [379, 71] on span "[DOMAIN_NAME]" at bounding box center [388, 72] width 38 height 8
copy div "[DOMAIN_NAME]"
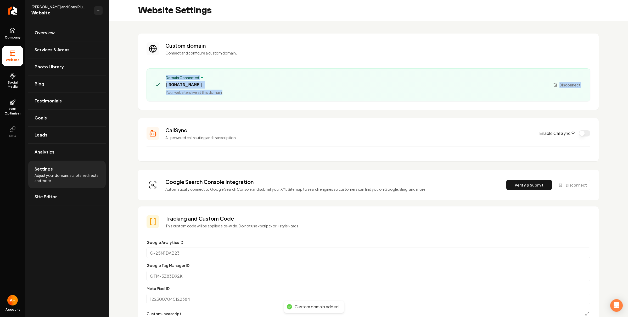
click at [257, 99] on div "Domain Connected [DOMAIN_NAME] Your website is live at this domain Disconnect" at bounding box center [369, 84] width 444 height 33
click at [241, 110] on div "Custom domain Connect and configure a custom domain. Domain Connected [DOMAIN_N…" at bounding box center [368, 323] width 519 height 604
click at [37, 35] on span "Overview" at bounding box center [45, 33] width 20 height 6
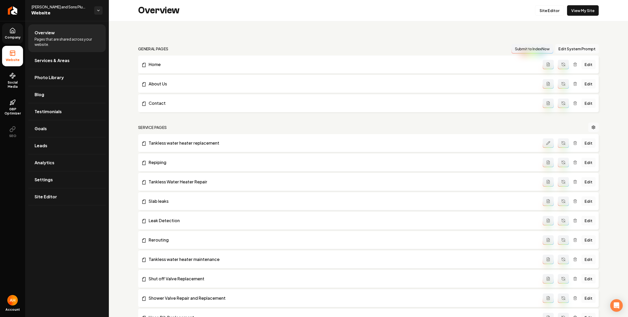
click at [10, 31] on icon at bounding box center [12, 30] width 6 height 6
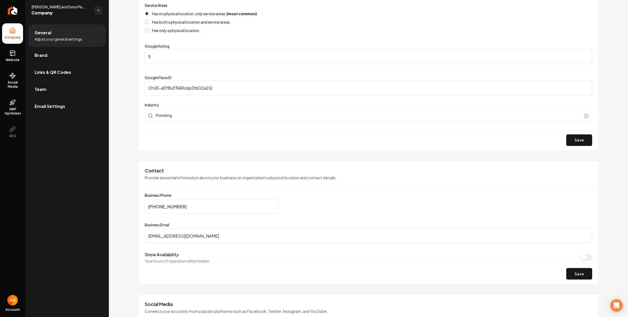
scroll to position [117, 0]
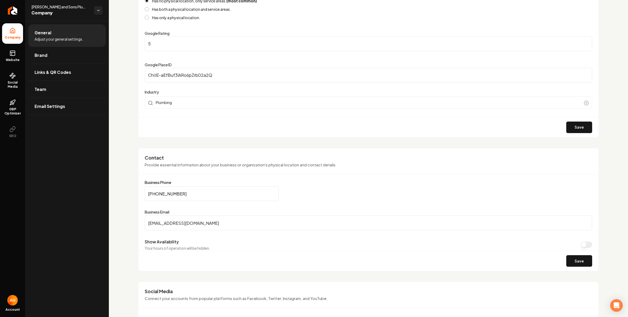
click at [232, 191] on input "[PHONE_NUMBER]" at bounding box center [212, 193] width 134 height 15
click at [16, 53] on link "Website" at bounding box center [12, 56] width 21 height 20
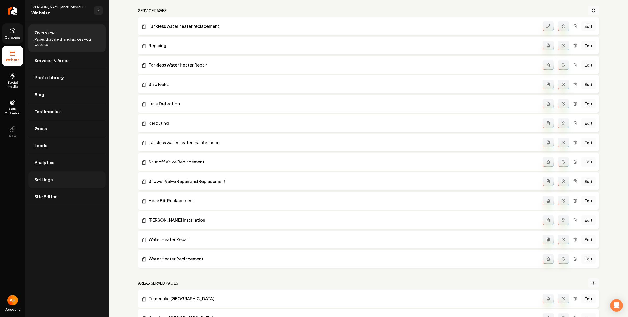
click at [61, 181] on link "Settings" at bounding box center [66, 179] width 77 height 17
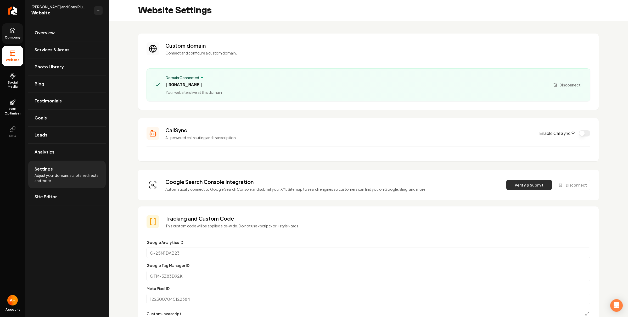
click at [517, 186] on button "Verify & Submit" at bounding box center [529, 185] width 46 height 10
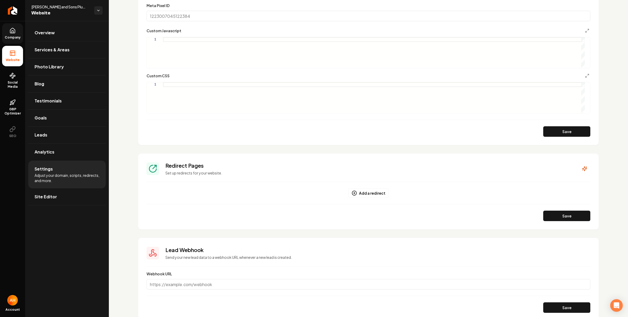
scroll to position [358, 0]
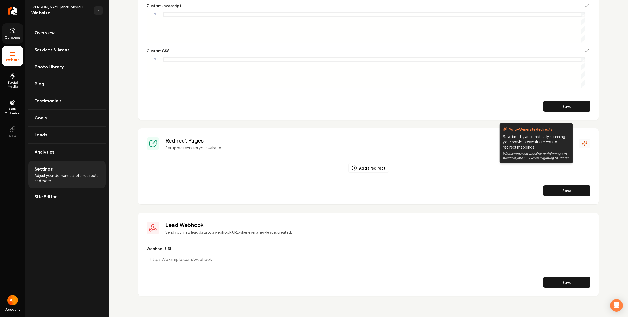
click at [582, 143] on icon "Main content area" at bounding box center [584, 143] width 5 height 5
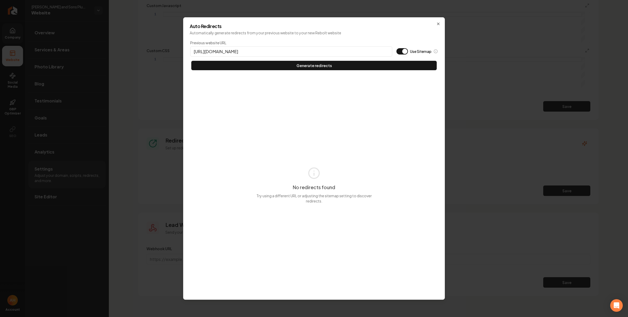
type input "https://neilandsonsplumbing.com"
type button "on"
click at [397, 48] on button "Use Sitemap" at bounding box center [403, 51] width 12 height 6
click at [191, 61] on button "Generate redirects" at bounding box center [314, 65] width 246 height 9
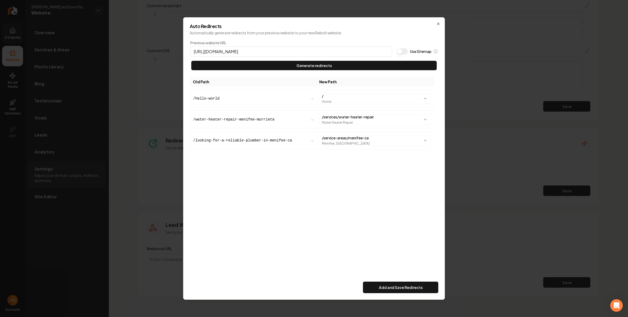
scroll to position [450, 0]
click at [388, 281] on div "Add and Save Redirects" at bounding box center [314, 285] width 249 height 16
click at [386, 291] on button "Add and Save Redirects" at bounding box center [400, 287] width 75 height 12
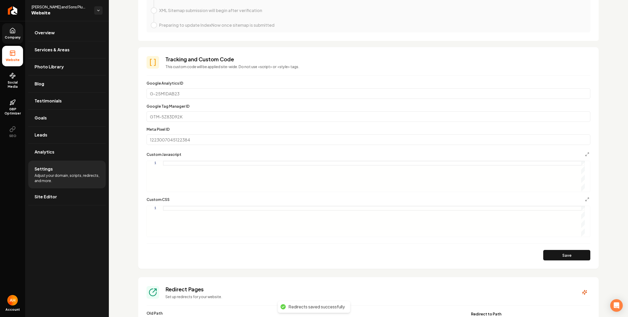
scroll to position [0, 0]
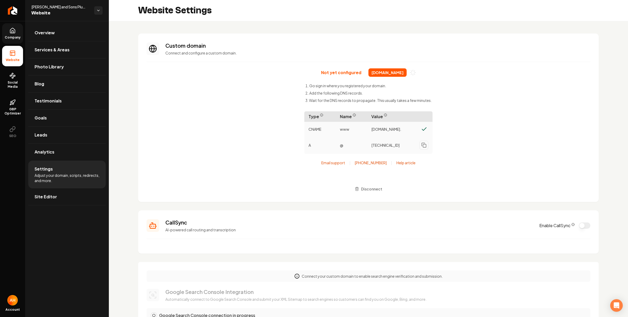
click at [271, 77] on div "Not yet configured neilandsonsplumbing.com Go sign in where you registered your…" at bounding box center [369, 130] width 444 height 125
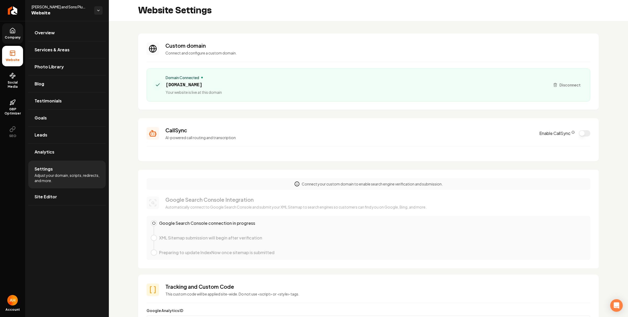
click at [256, 40] on section "Custom domain Connect and configure a custom domain. Domain Connected neilandso…" at bounding box center [368, 72] width 461 height 76
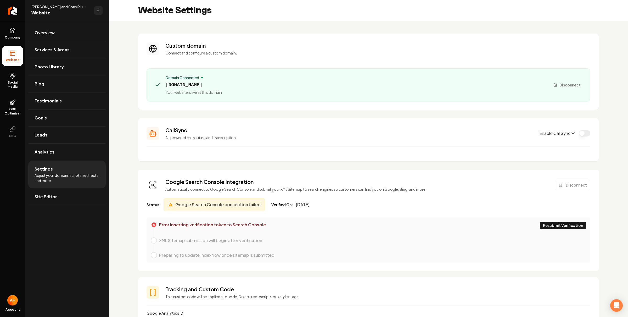
drag, startPoint x: 556, startPoint y: 228, endPoint x: 486, endPoint y: 194, distance: 77.6
click at [556, 228] on button "Resubmit Verification" at bounding box center [563, 224] width 46 height 7
click at [382, 52] on p "Connect and configure a custom domain." at bounding box center [377, 52] width 425 height 5
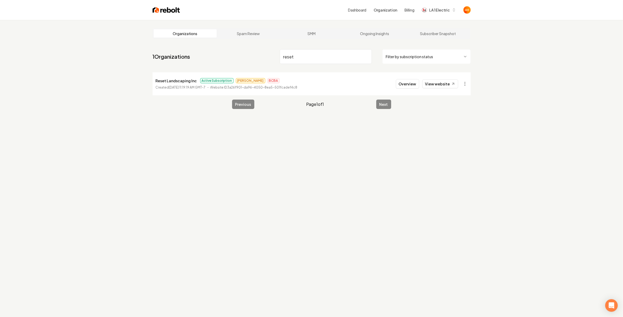
type input "reset"
click at [410, 86] on button "Overview" at bounding box center [407, 83] width 23 height 9
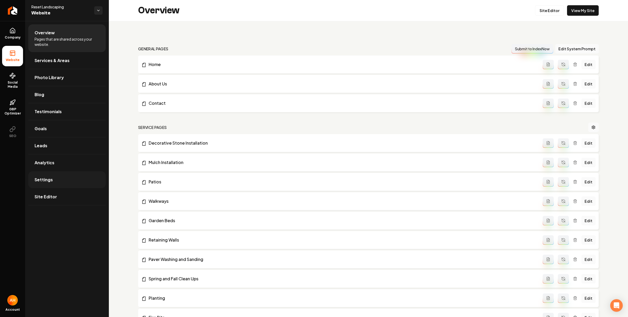
click at [85, 181] on link "Settings" at bounding box center [66, 179] width 77 height 17
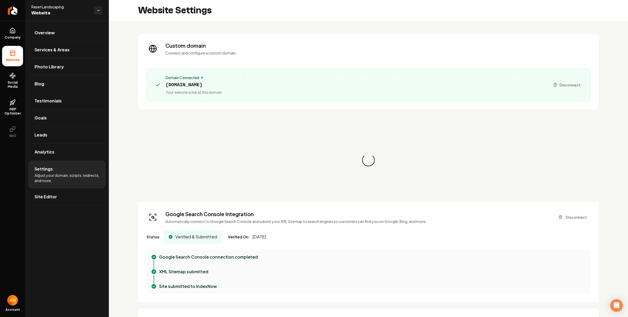
scroll to position [47, 0]
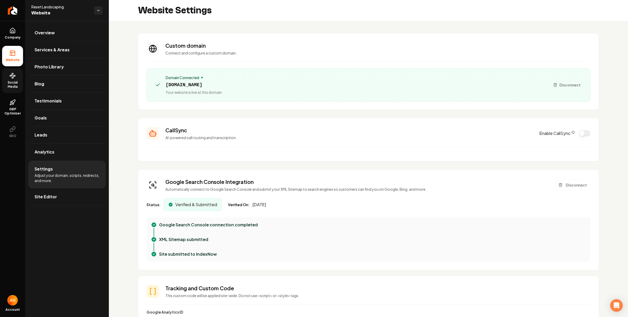
click at [12, 83] on span "Social Media" at bounding box center [12, 84] width 21 height 8
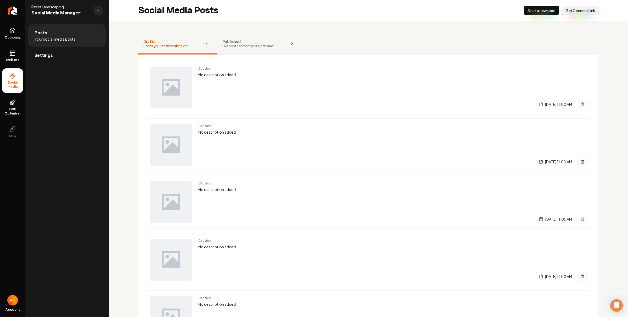
click at [258, 42] on span "Published" at bounding box center [247, 41] width 51 height 5
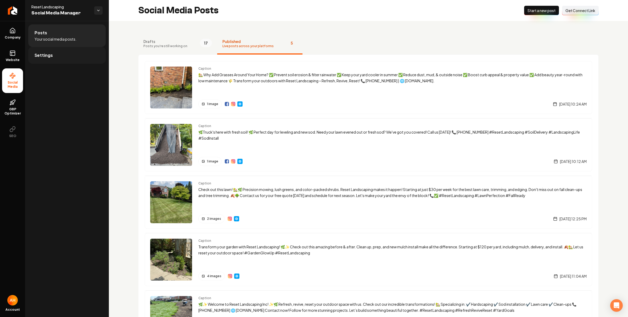
click at [71, 53] on link "Settings" at bounding box center [66, 55] width 77 height 17
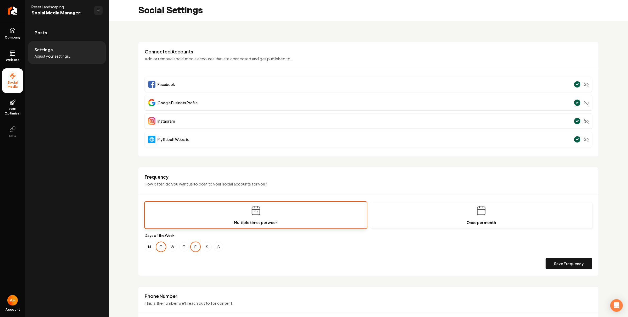
click at [252, 41] on div "**********" at bounding box center [368, 245] width 519 height 448
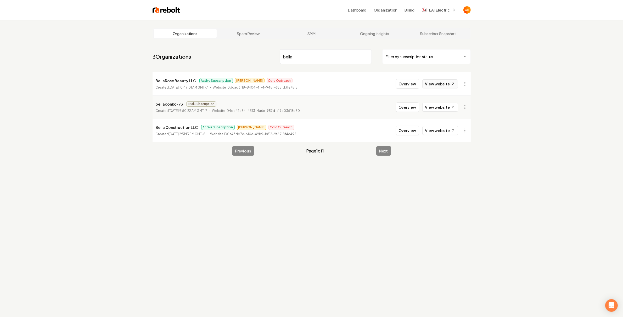
type input "bella"
click at [428, 86] on link "View website" at bounding box center [440, 83] width 36 height 9
click at [416, 83] on button "Overview" at bounding box center [407, 83] width 23 height 9
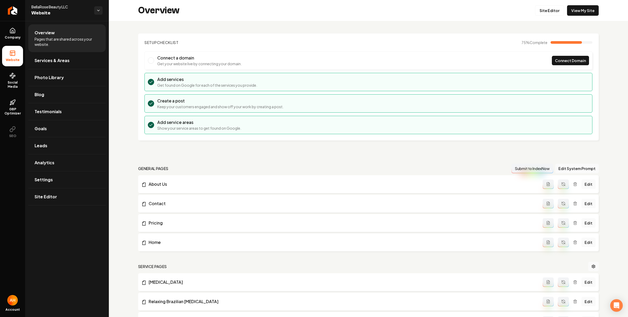
click at [184, 34] on section "Setup Checklist 75 % Complete Connect a domain Get your website live by connect…" at bounding box center [368, 87] width 461 height 107
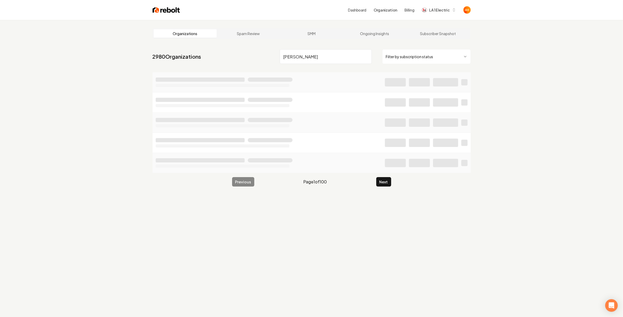
type input "holmes"
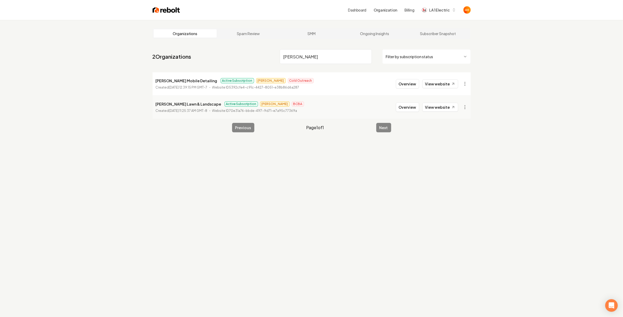
click at [137, 209] on div "Organizations Spam Review SMM Ongoing Insights Subscriber Snapshot 2 Organizati…" at bounding box center [311, 178] width 623 height 317
click at [406, 110] on button "Overview" at bounding box center [407, 106] width 23 height 9
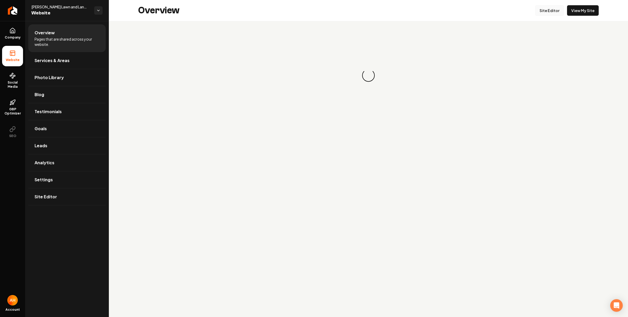
click at [550, 9] on link "Site Editor" at bounding box center [549, 10] width 29 height 10
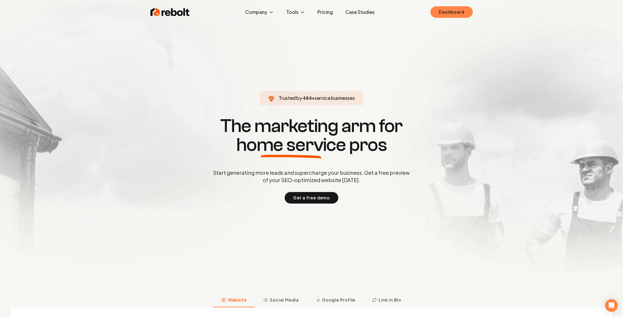
click at [439, 11] on link "Dashboard" at bounding box center [452, 12] width 42 height 12
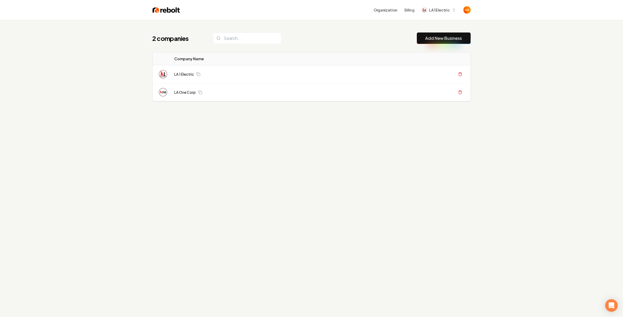
click at [340, 64] on th "Actions" at bounding box center [371, 58] width 199 height 13
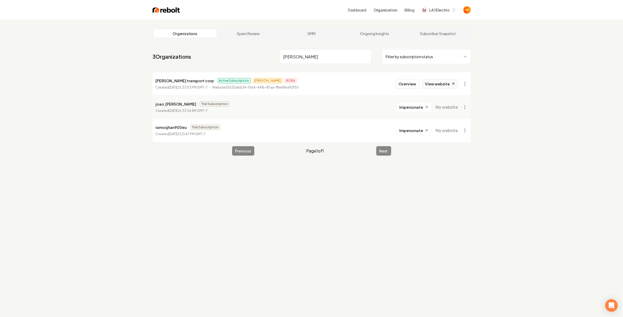
click at [437, 84] on link "View website" at bounding box center [440, 83] width 36 height 9
click at [0, 0] on div "Dashboard Organization Billing LA 1 Electric Organizations Spam Review SMM Ongo…" at bounding box center [311, 158] width 623 height 317
click at [549, 43] on div "Organizations Spam Review SMM Ongoing Insights Subscriber Snapshot 3 Organizati…" at bounding box center [311, 178] width 623 height 317
click at [353, 56] on input "[PERSON_NAME]" at bounding box center [326, 56] width 92 height 15
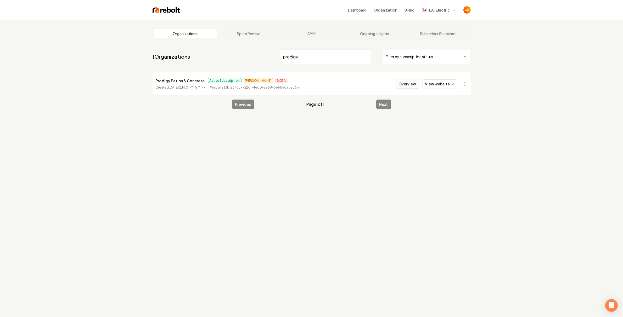
type input "prodigy"
click at [413, 82] on button "Overview" at bounding box center [407, 83] width 23 height 9
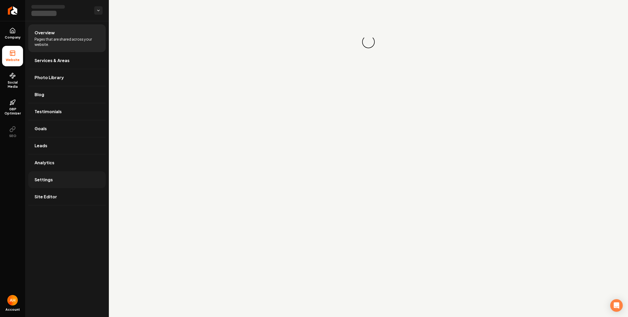
click at [68, 174] on link "Settings" at bounding box center [66, 179] width 77 height 17
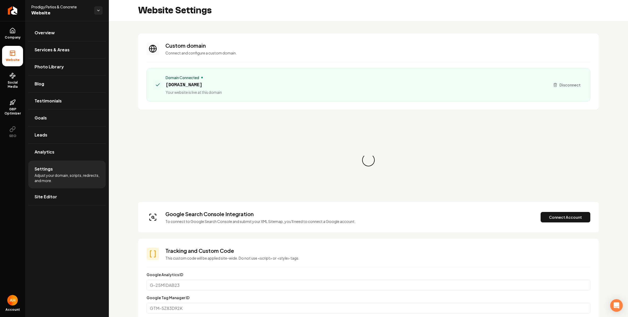
scroll to position [47, 0]
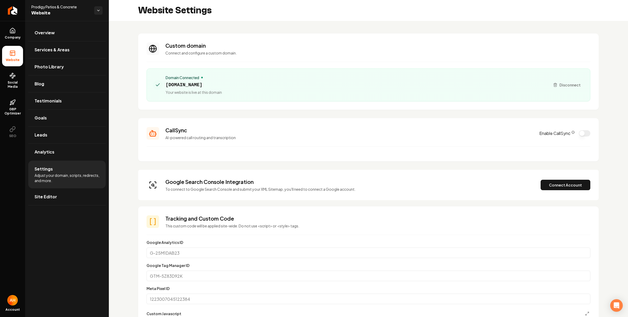
click at [207, 84] on span "[DOMAIN_NAME]" at bounding box center [194, 84] width 56 height 7
copy span "[DOMAIN_NAME]"
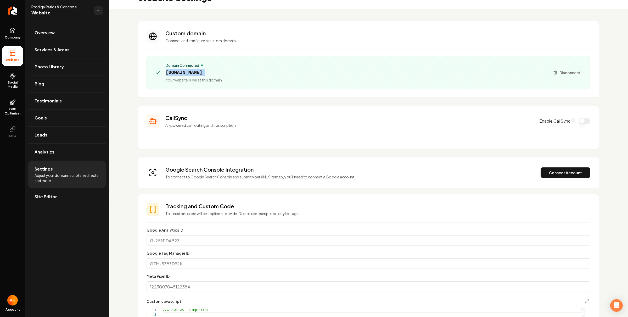
scroll to position [0, 0]
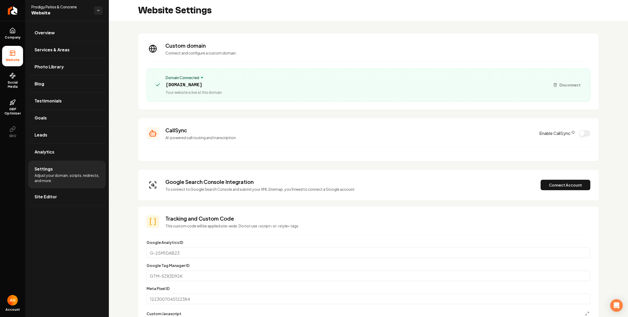
click at [288, 111] on div "Custom domain Connect and configure a custom domain. Domain Connected [DOMAIN_N…" at bounding box center [368, 323] width 519 height 604
click at [204, 83] on span "[DOMAIN_NAME]" at bounding box center [194, 84] width 56 height 7
copy span "[DOMAIN_NAME]"
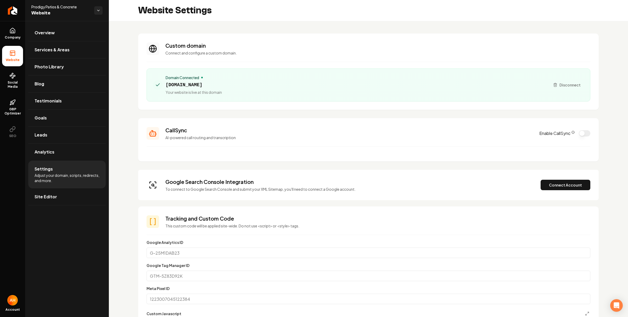
click at [293, 32] on div "Custom domain Connect and configure a custom domain. Domain Connected [DOMAIN_N…" at bounding box center [368, 323] width 519 height 604
click at [272, 18] on div "Website Settings" at bounding box center [368, 10] width 519 height 21
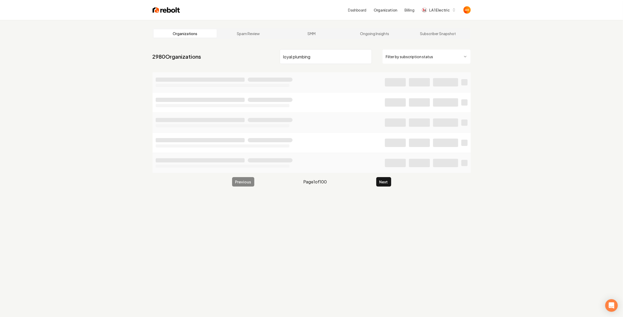
type input "loyal plumbing"
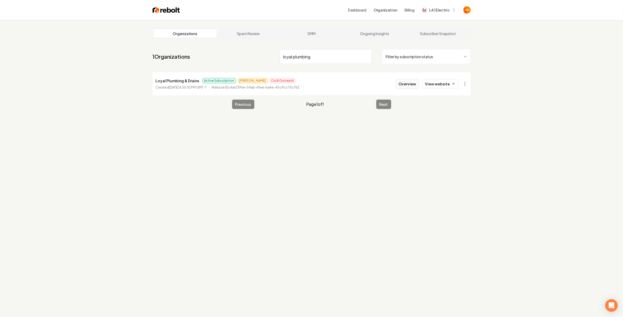
click at [409, 84] on button "Overview" at bounding box center [407, 83] width 23 height 9
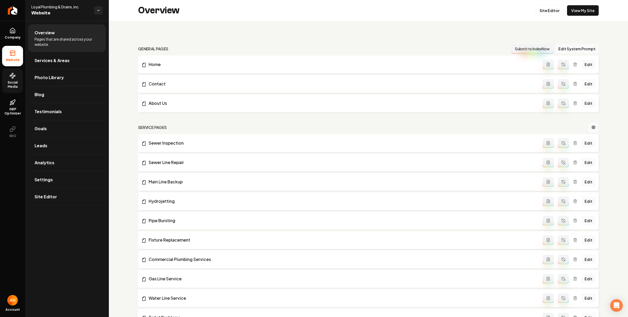
click at [11, 87] on span "Social Media" at bounding box center [12, 84] width 21 height 8
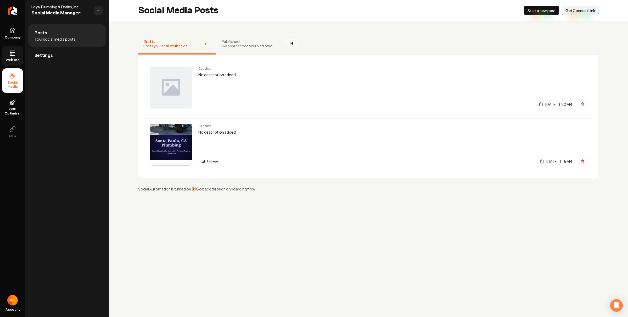
click at [14, 53] on icon at bounding box center [12, 53] width 6 height 6
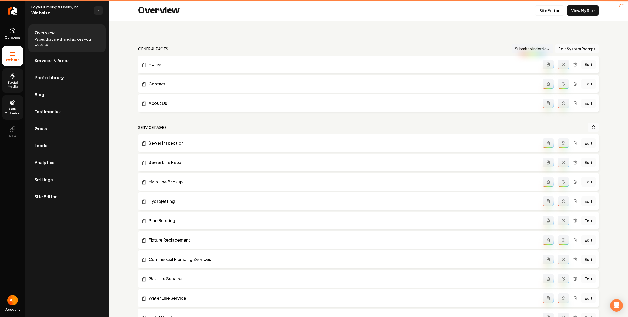
click at [19, 95] on link "GBP Optimizer" at bounding box center [12, 107] width 21 height 25
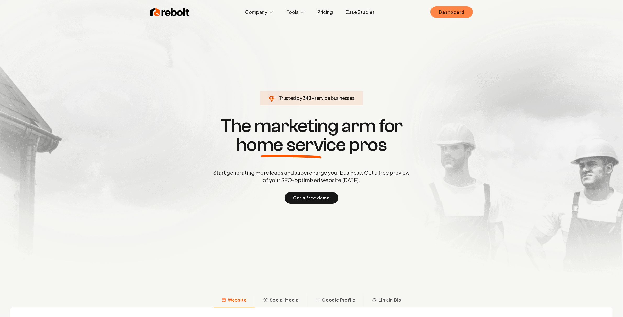
click at [443, 14] on link "Dashboard" at bounding box center [452, 12] width 42 height 12
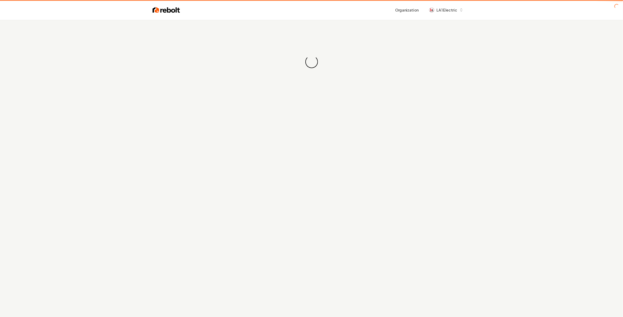
click at [260, 18] on div "Organization LA 1 Electric" at bounding box center [311, 10] width 335 height 20
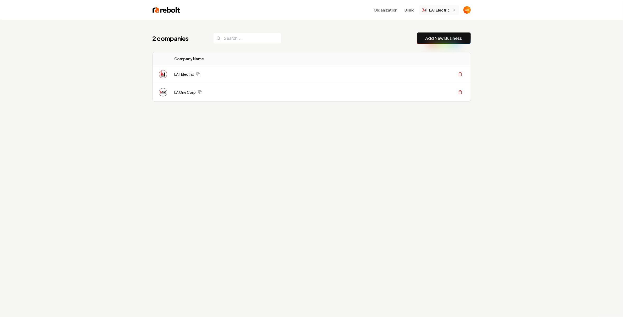
click at [449, 8] on span "LA 1 Electric" at bounding box center [439, 9] width 20 height 5
type input "rebolt"
click at [414, 36] on div "Rebolt Site Builder" at bounding box center [444, 37] width 60 height 6
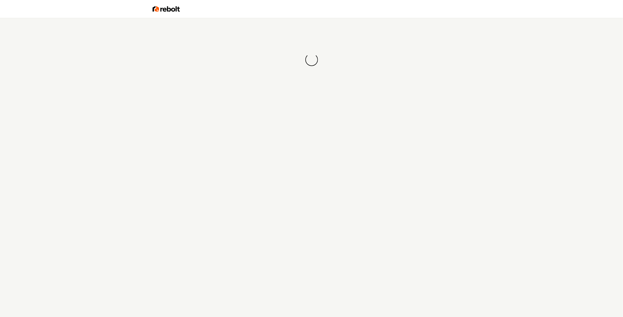
click at [326, 12] on div at bounding box center [311, 9] width 335 height 18
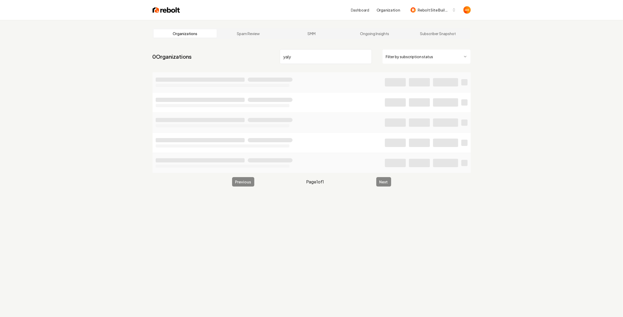
type input "yal"
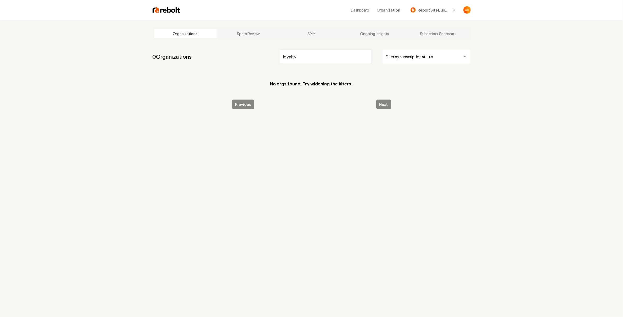
type input "loyalty ="
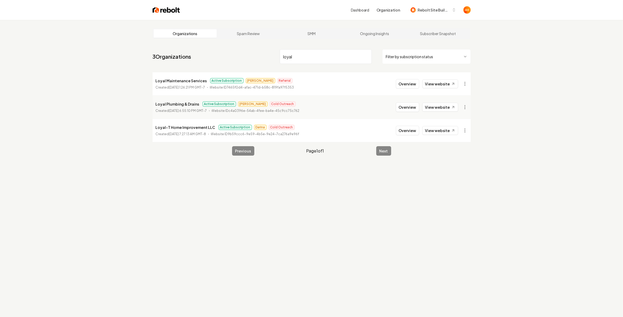
click at [187, 104] on p "Loyal Plumbing & Drains" at bounding box center [178, 104] width 44 height 6
copy p "Loyal Plumbing & Drains"
click at [431, 106] on link "View website" at bounding box center [440, 107] width 36 height 9
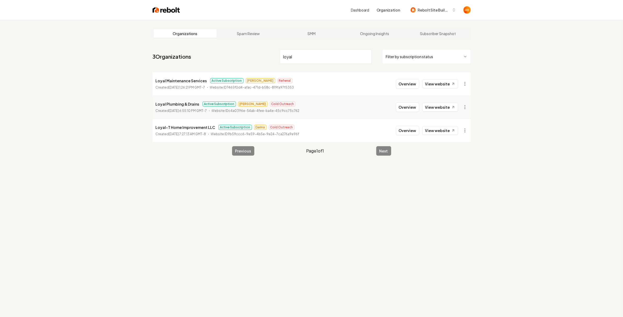
drag, startPoint x: 333, startPoint y: 59, endPoint x: 339, endPoint y: 66, distance: 8.5
click at [332, 57] on input "loyal" at bounding box center [326, 56] width 92 height 15
type input "u"
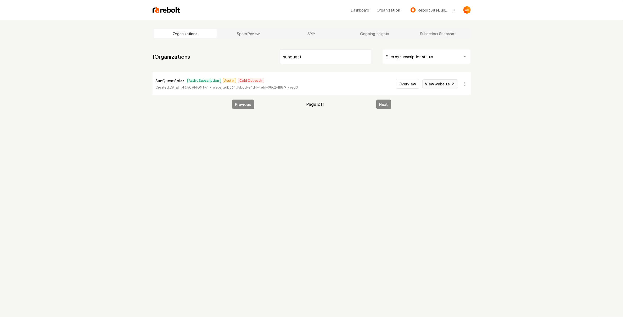
type input "sunquest"
click at [456, 81] on link "View website" at bounding box center [440, 83] width 36 height 9
click at [406, 84] on button "Overview" at bounding box center [407, 83] width 23 height 9
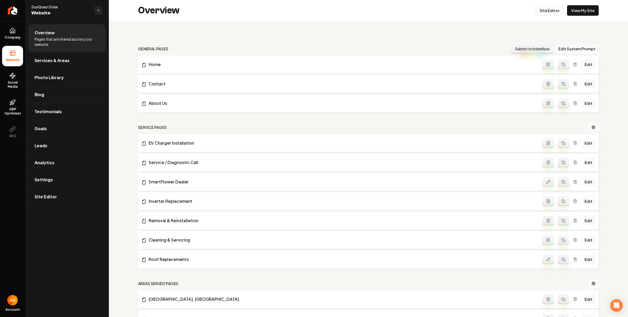
click at [544, 9] on link "Site Editor" at bounding box center [549, 10] width 29 height 10
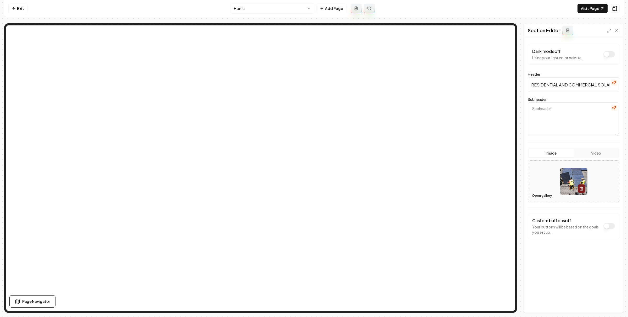
click at [540, 194] on button "Open gallery" at bounding box center [542, 195] width 24 height 8
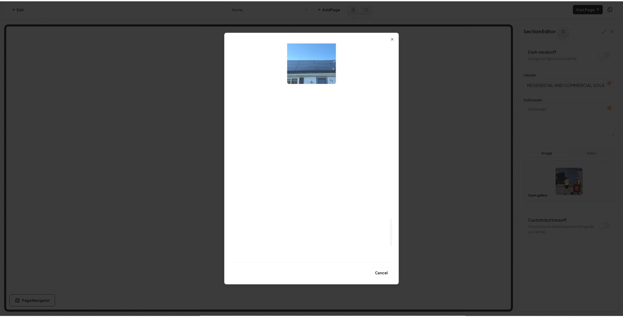
scroll to position [1554, 0]
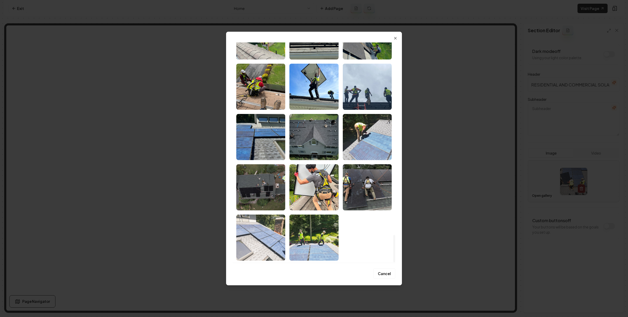
click at [274, 228] on img "Select image image_67ddb89e432c476416e9aaea.jpeg" at bounding box center [260, 237] width 49 height 46
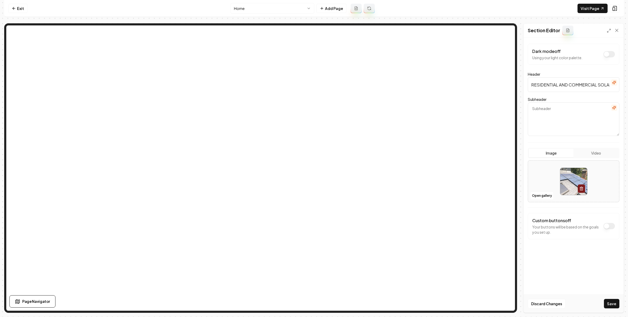
click at [605, 302] on button "Save" at bounding box center [611, 303] width 15 height 9
click at [15, 6] on icon at bounding box center [14, 8] width 4 height 4
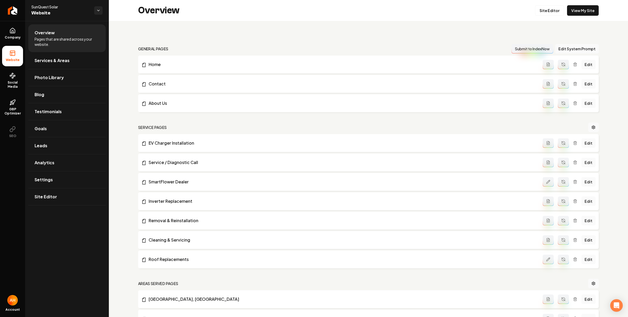
click at [186, 17] on div "Overview Site Editor View My Site" at bounding box center [368, 10] width 519 height 21
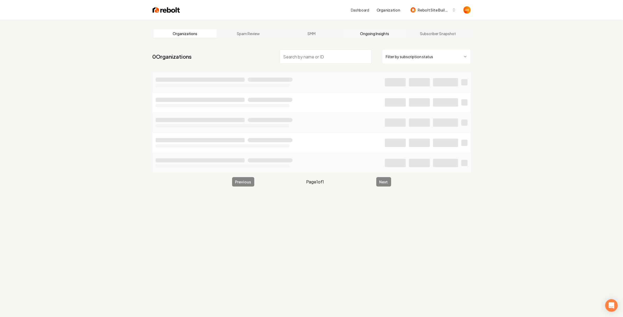
click at [352, 31] on link "Ongoing Insights" at bounding box center [374, 33] width 63 height 8
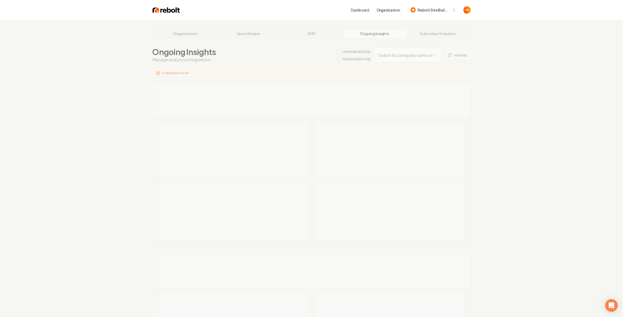
click at [391, 52] on div "Organizations Spam Review SMM Ongoing Insights Subscriber Snapshot Ongoing Insi…" at bounding box center [311, 316] width 623 height 593
click at [394, 55] on div "Organizations Spam Review SMM Ongoing Insights Subscriber Snapshot Ongoing Insi…" at bounding box center [311, 316] width 623 height 593
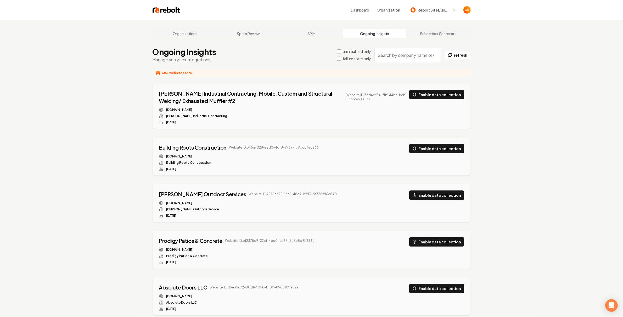
click at [394, 55] on input "search" at bounding box center [408, 55] width 67 height 15
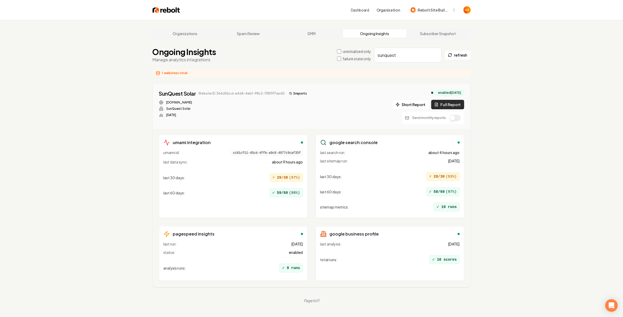
type input "sunquest"
click at [438, 103] on icon at bounding box center [436, 104] width 3 height 3
click at [292, 92] on button "4 report s" at bounding box center [298, 93] width 23 height 6
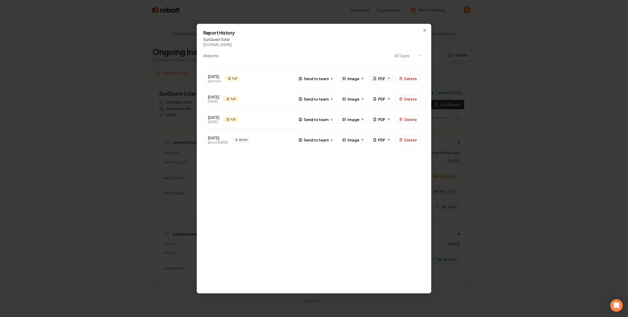
click at [375, 80] on icon at bounding box center [375, 78] width 2 height 3
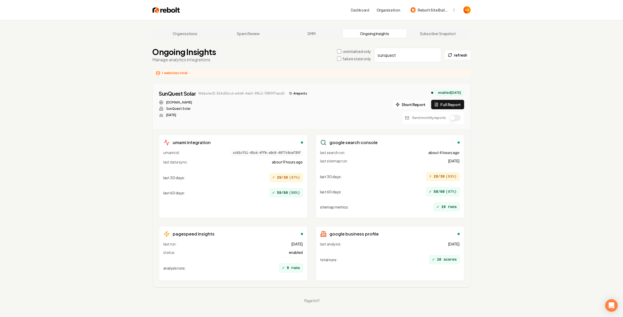
click at [456, 116] on button "button" at bounding box center [455, 118] width 12 height 6
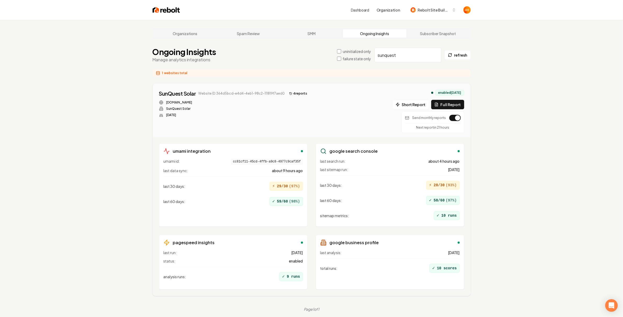
drag, startPoint x: 264, startPoint y: 26, endPoint x: 269, endPoint y: 26, distance: 5.0
click at [264, 26] on main "Organizations Spam Review SMM Ongoing Insights Subscriber Snapshot Ongoing Insi…" at bounding box center [311, 170] width 335 height 300
click at [181, 30] on link "Organizations" at bounding box center [185, 33] width 63 height 8
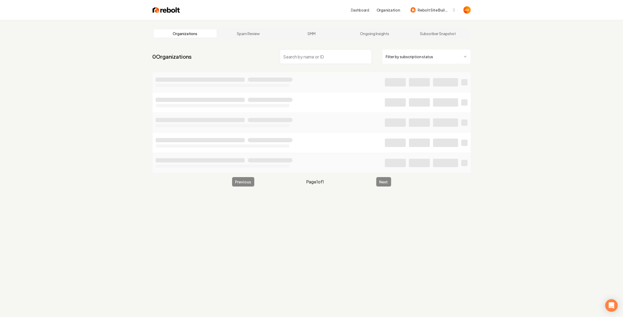
click at [212, 8] on div "Dashboard Organization Rebolt Site Builder" at bounding box center [325, 9] width 291 height 9
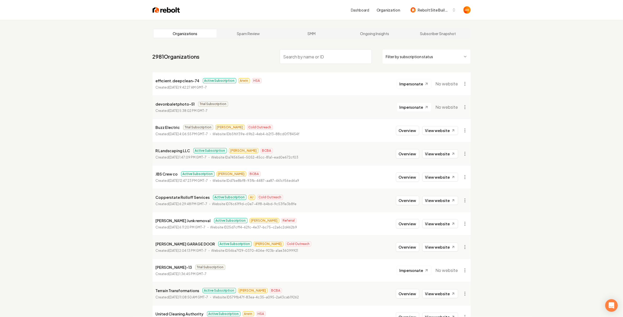
click at [316, 57] on input "search" at bounding box center [326, 56] width 92 height 15
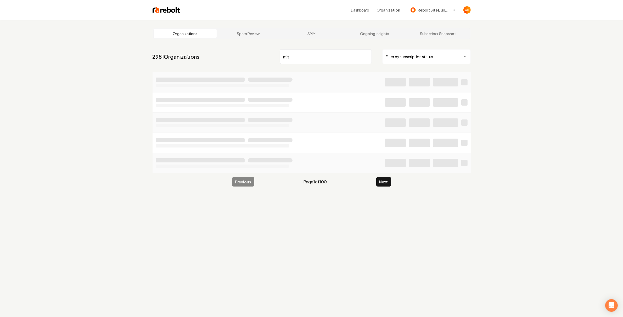
type input "mjs"
click at [70, 127] on div "Organizations Spam Review SMM Ongoing Insights Subscriber Snapshot 2981 Organiz…" at bounding box center [311, 178] width 623 height 317
click at [113, 57] on div "Organizations Spam Review SMM Ongoing Insights Subscriber Snapshot 2981 Organiz…" at bounding box center [311, 178] width 623 height 317
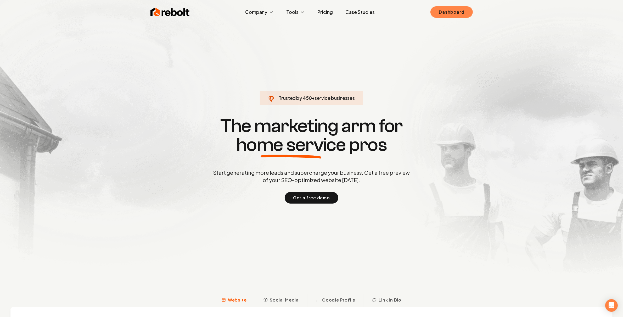
click at [469, 15] on link "Dashboard" at bounding box center [452, 12] width 42 height 12
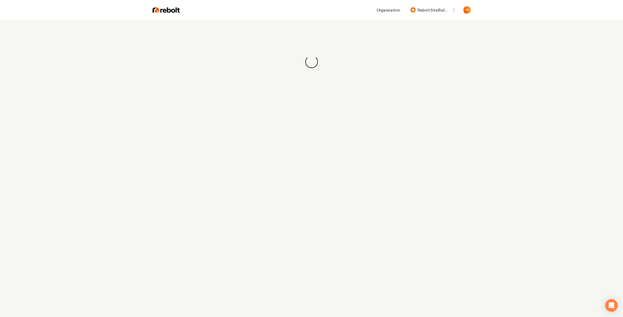
click at [324, 5] on div "Organization Rebolt Site Builder" at bounding box center [325, 9] width 291 height 9
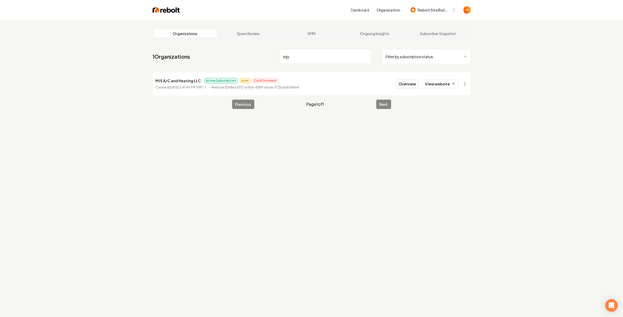
type input "mjs"
click at [409, 81] on button "Overview" at bounding box center [407, 83] width 23 height 9
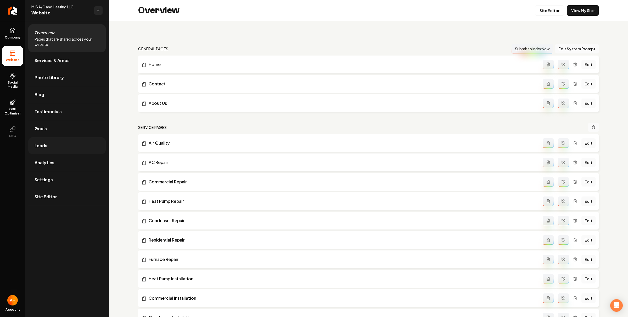
click at [51, 143] on link "Leads" at bounding box center [66, 145] width 77 height 17
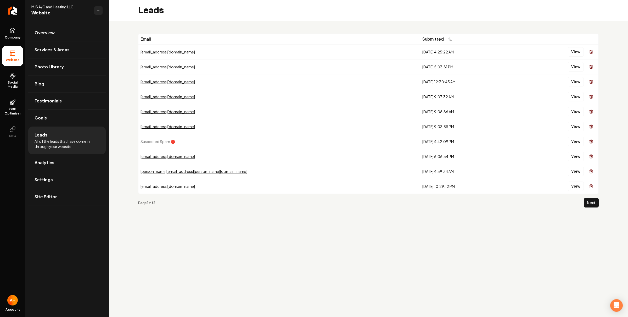
drag, startPoint x: 587, startPoint y: 204, endPoint x: 585, endPoint y: 201, distance: 3.7
click at [588, 204] on button "Next" at bounding box center [591, 202] width 15 height 9
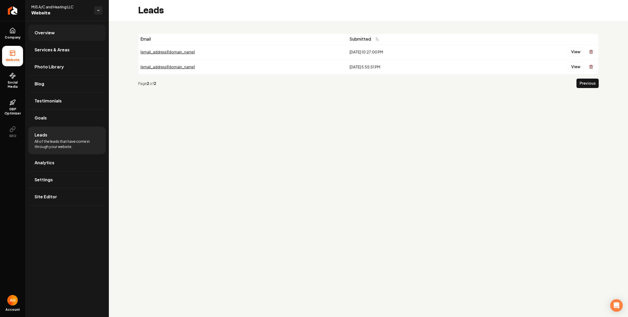
click at [83, 31] on link "Overview" at bounding box center [66, 32] width 77 height 17
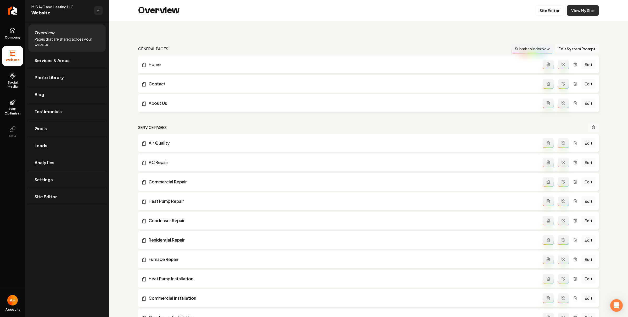
click at [580, 10] on link "View My Site" at bounding box center [583, 10] width 32 height 10
click at [12, 84] on span "Social Media" at bounding box center [12, 84] width 21 height 8
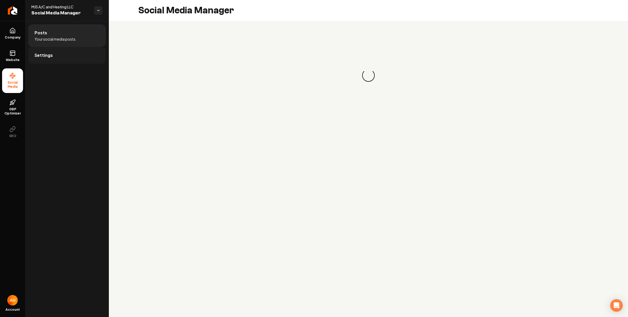
click at [82, 62] on link "Settings" at bounding box center [66, 55] width 77 height 17
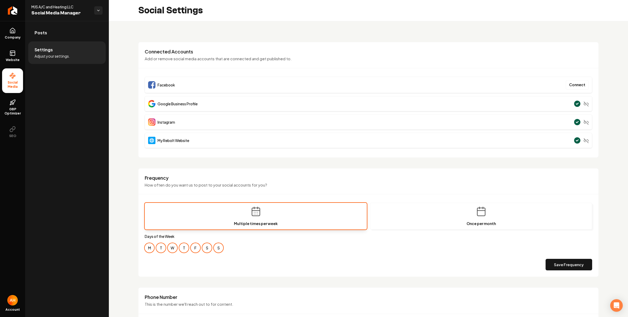
click at [92, 41] on link "Posts" at bounding box center [66, 32] width 77 height 17
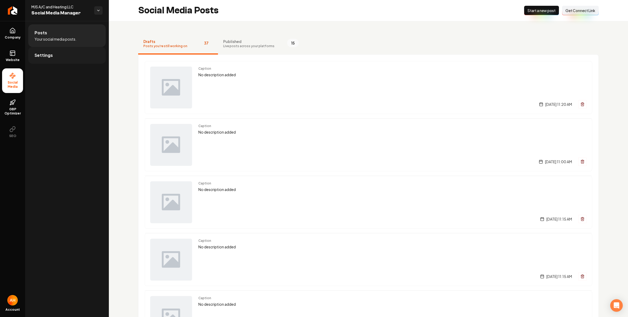
click at [79, 56] on link "Settings" at bounding box center [66, 55] width 77 height 17
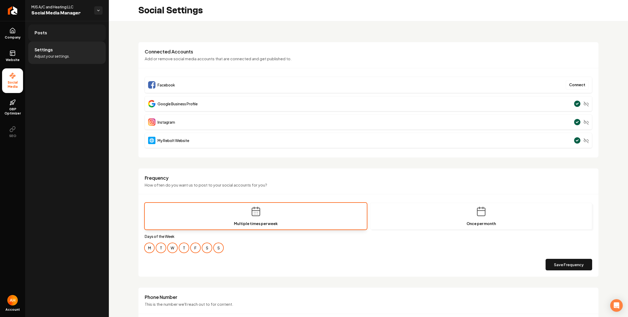
click at [70, 39] on link "Posts" at bounding box center [66, 32] width 77 height 17
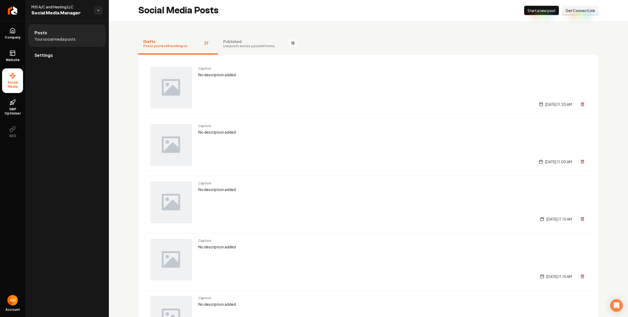
click at [564, 14] on button "Connect Link Get Connect Link" at bounding box center [580, 10] width 37 height 9
click at [63, 57] on link "Settings" at bounding box center [66, 55] width 77 height 17
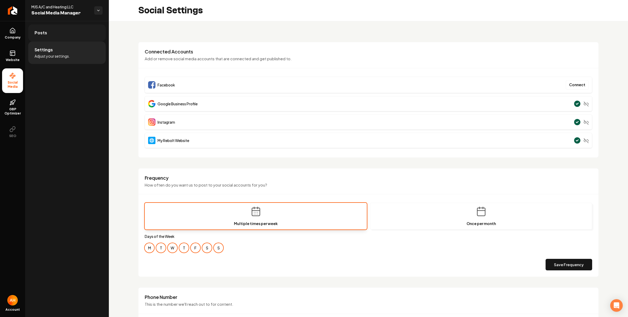
click at [68, 27] on link "Posts" at bounding box center [66, 32] width 77 height 17
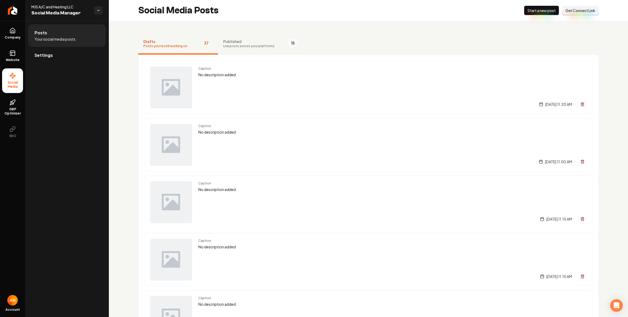
click at [232, 45] on span "Live posts across your platforms" at bounding box center [248, 46] width 51 height 4
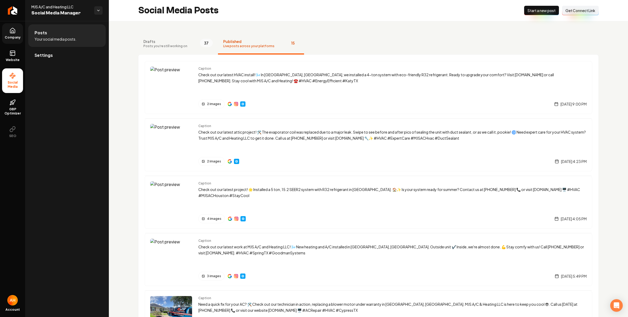
click at [11, 29] on icon at bounding box center [12, 30] width 6 height 6
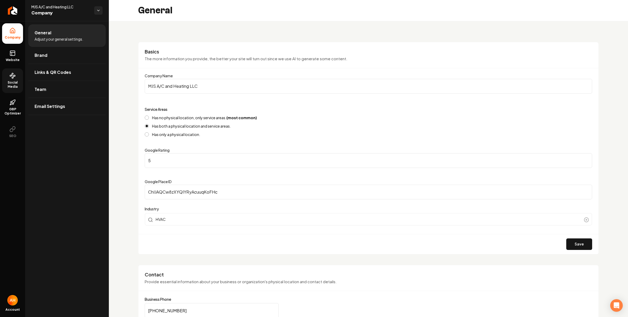
click at [206, 86] on input "MJS A/C and Heating LLC" at bounding box center [369, 86] width 448 height 15
click at [13, 77] on circle at bounding box center [12, 77] width 1 height 1
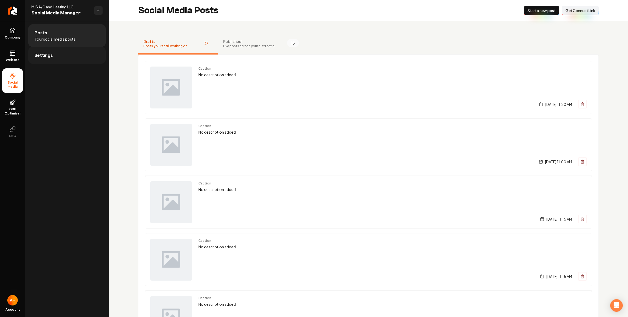
click at [55, 58] on link "Settings" at bounding box center [66, 55] width 77 height 17
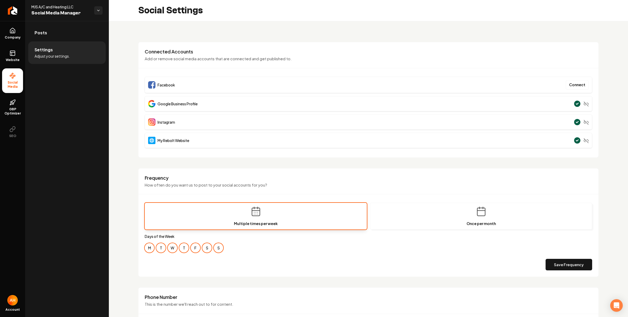
click at [313, 31] on div "**********" at bounding box center [368, 245] width 519 height 449
click at [209, 27] on div "**********" at bounding box center [368, 245] width 519 height 449
click at [229, 57] on p "Add or remove social media accounts that are connected and get published to." at bounding box center [369, 59] width 448 height 6
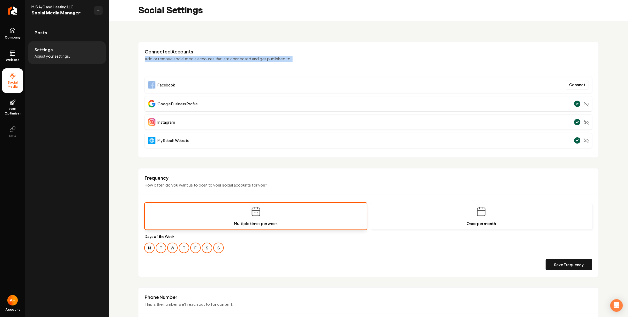
click at [229, 57] on p "Add or remove social media accounts that are connected and get published to." at bounding box center [369, 59] width 448 height 6
click at [187, 50] on h3 "Connected Accounts" at bounding box center [369, 51] width 448 height 6
click at [187, 49] on h3 "Connected Accounts" at bounding box center [369, 51] width 448 height 6
click at [192, 53] on h3 "Connected Accounts" at bounding box center [369, 51] width 448 height 6
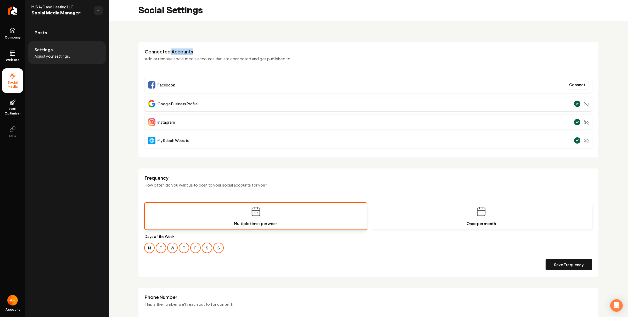
click at [192, 53] on h3 "Connected Accounts" at bounding box center [369, 51] width 448 height 6
click at [198, 57] on p "Add or remove social media accounts that are connected and get published to." at bounding box center [369, 59] width 448 height 6
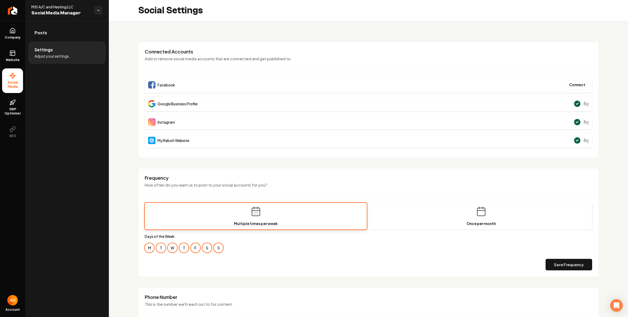
click at [193, 51] on h3 "Connected Accounts" at bounding box center [369, 51] width 448 height 6
click at [18, 39] on span "Company" at bounding box center [13, 37] width 20 height 4
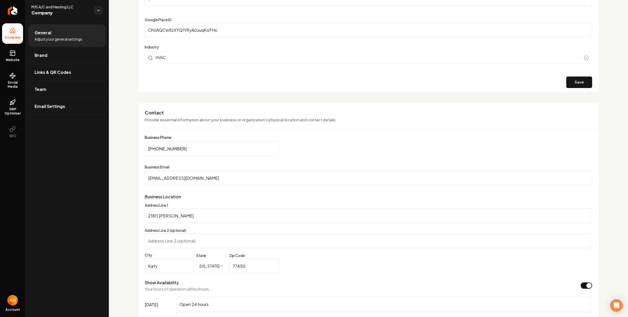
scroll to position [158, 0]
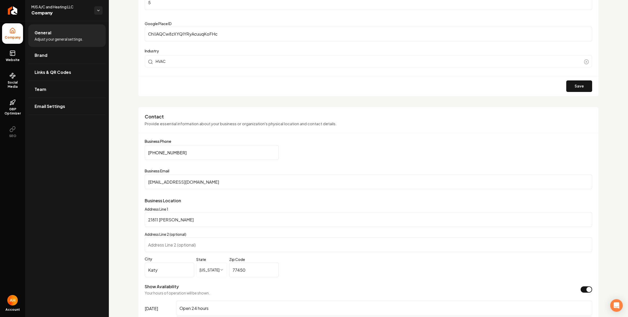
click at [213, 177] on input "[EMAIL_ADDRESS][DOMAIN_NAME]" at bounding box center [369, 181] width 448 height 15
drag, startPoint x: 20, startPoint y: 80, endPoint x: 75, endPoint y: 76, distance: 54.9
click at [20, 80] on span "Social Media" at bounding box center [12, 84] width 21 height 8
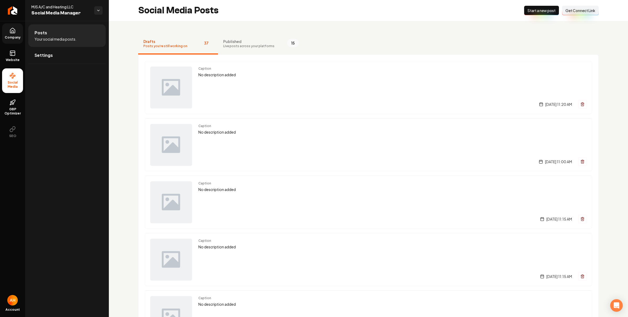
click at [588, 6] on button "Connect Link Get Connect Link" at bounding box center [580, 10] width 37 height 9
click at [8, 109] on span "GBP Optimizer" at bounding box center [12, 111] width 21 height 8
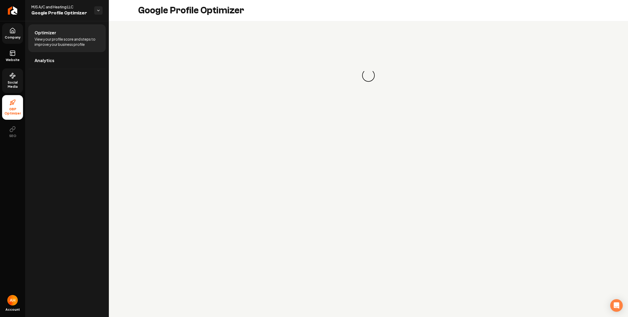
click at [13, 71] on link "Social Media" at bounding box center [12, 80] width 21 height 25
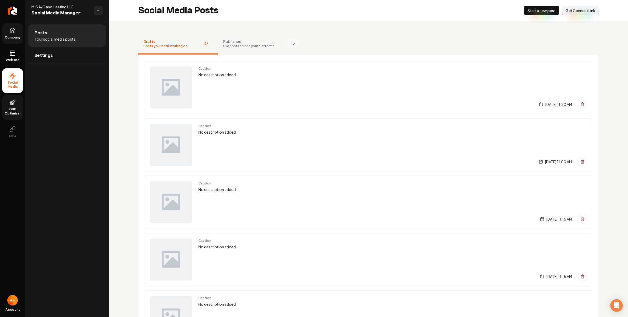
click at [264, 46] on span "Live posts across your platforms" at bounding box center [248, 46] width 51 height 4
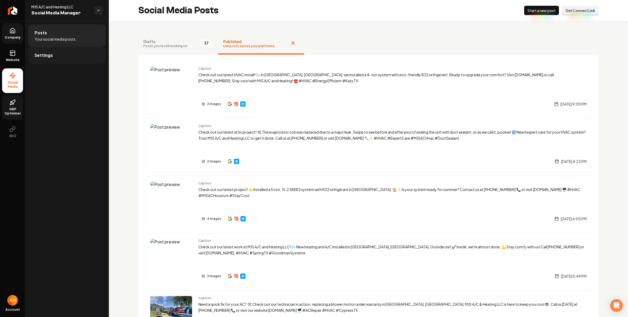
click at [76, 60] on link "Settings" at bounding box center [66, 55] width 77 height 17
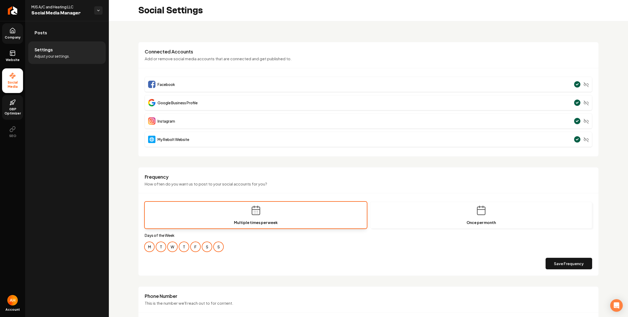
click at [356, 33] on div "**********" at bounding box center [368, 245] width 519 height 448
click at [481, 18] on div "Social Settings" at bounding box center [368, 10] width 519 height 21
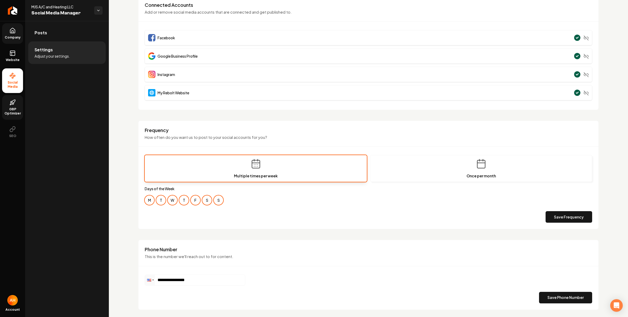
scroll to position [51, 0]
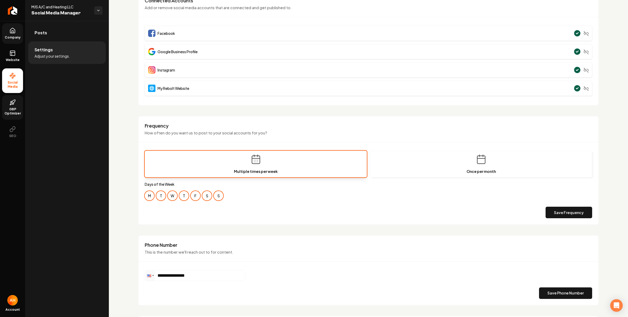
click at [162, 197] on button "T" at bounding box center [160, 195] width 9 height 9
click at [182, 196] on button "T" at bounding box center [183, 195] width 9 height 9
click at [209, 192] on button "S" at bounding box center [206, 195] width 9 height 9
click at [551, 211] on button "Save Frequency" at bounding box center [569, 213] width 47 height 12
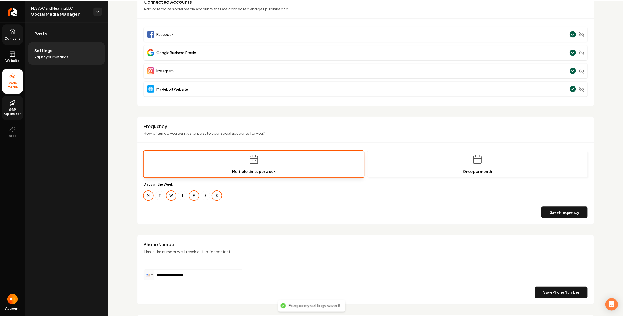
scroll to position [0, 0]
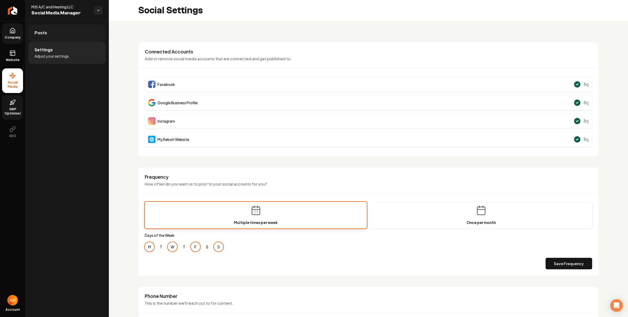
click at [70, 35] on link "Posts" at bounding box center [66, 32] width 77 height 17
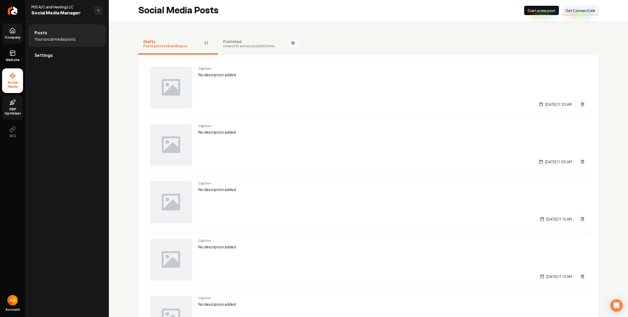
click at [347, 14] on div "Social Media Posts New Post Start a new post Connect Link Get Connect Link" at bounding box center [368, 10] width 519 height 21
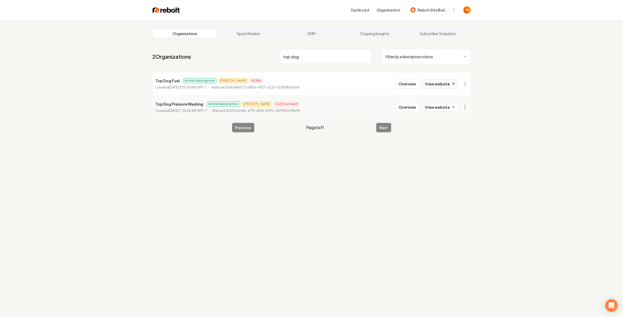
click at [450, 86] on link "View website" at bounding box center [440, 83] width 36 height 9
click at [283, 20] on div "Dashboard Organization Rebolt Site Builder" at bounding box center [311, 10] width 335 height 20
click at [314, 52] on input "top dog" at bounding box center [326, 56] width 92 height 15
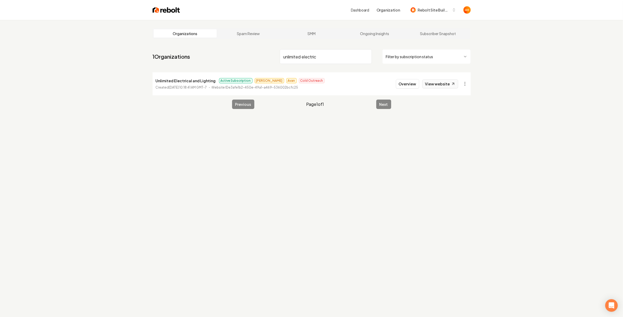
type input "unlimited electric"
click at [447, 82] on link "View website" at bounding box center [440, 83] width 36 height 9
click at [408, 82] on button "Overview" at bounding box center [407, 83] width 23 height 9
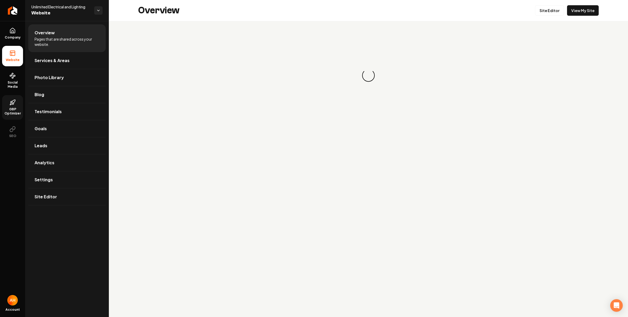
click at [19, 107] on span "GBP Optimizer" at bounding box center [12, 111] width 21 height 8
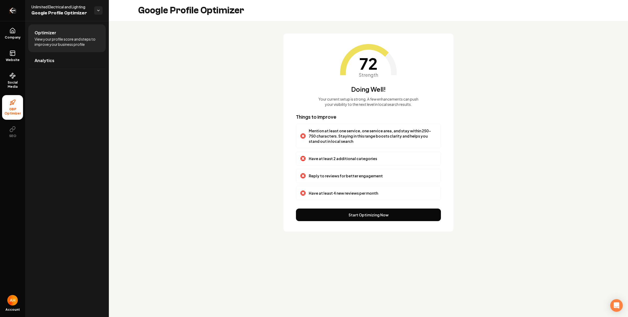
click at [17, 15] on link "Return to dashboard" at bounding box center [12, 10] width 25 height 21
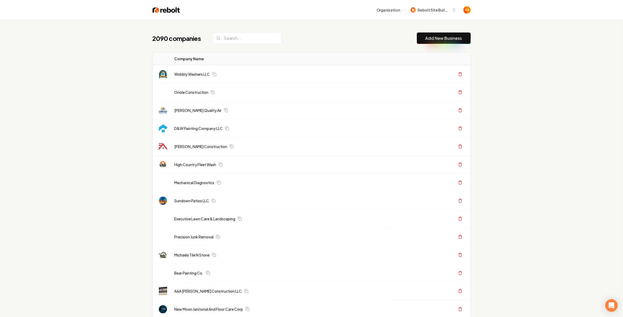
click at [236, 18] on div "Organization Rebolt Site Builder" at bounding box center [311, 10] width 335 height 20
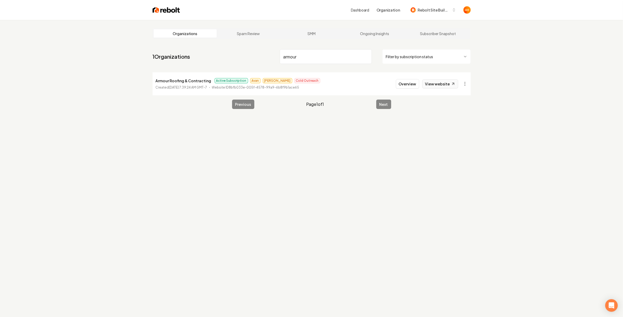
type input "armour"
click at [437, 87] on link "View website" at bounding box center [440, 83] width 36 height 9
